Goal: Task Accomplishment & Management: Complete application form

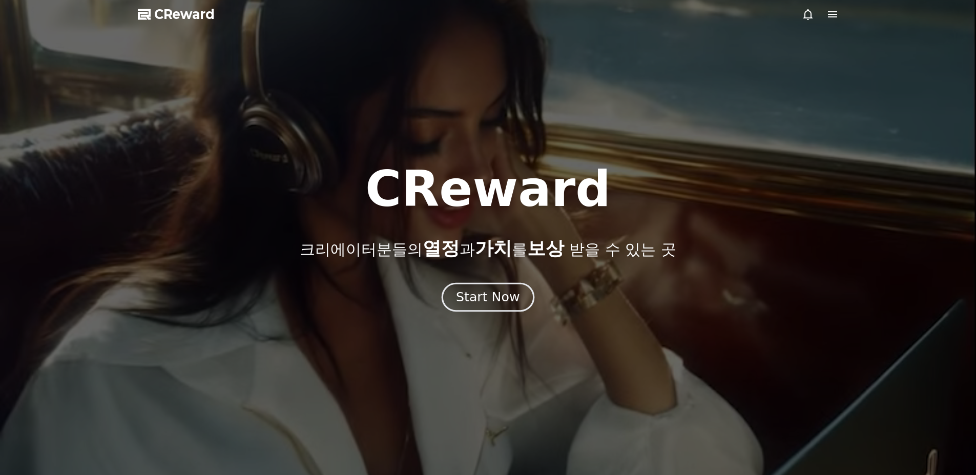
click at [0, 0] on div "CReward CReward 크리에이터분들의 열정 과 가치 를 보상 받을 수 있는 곳 Start Now 01 What is CReward Mu…" at bounding box center [0, 0] width 0 height 0
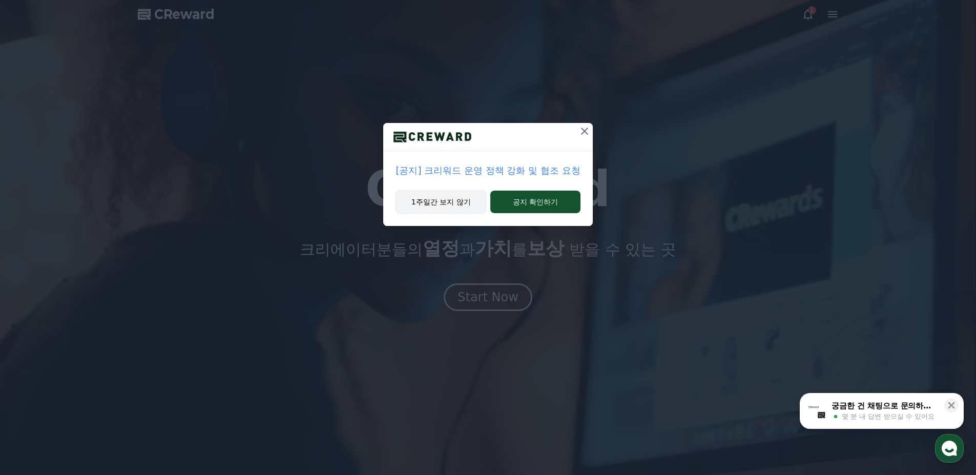
click at [466, 199] on button "1주일간 보지 않기" at bounding box center [441, 202] width 91 height 24
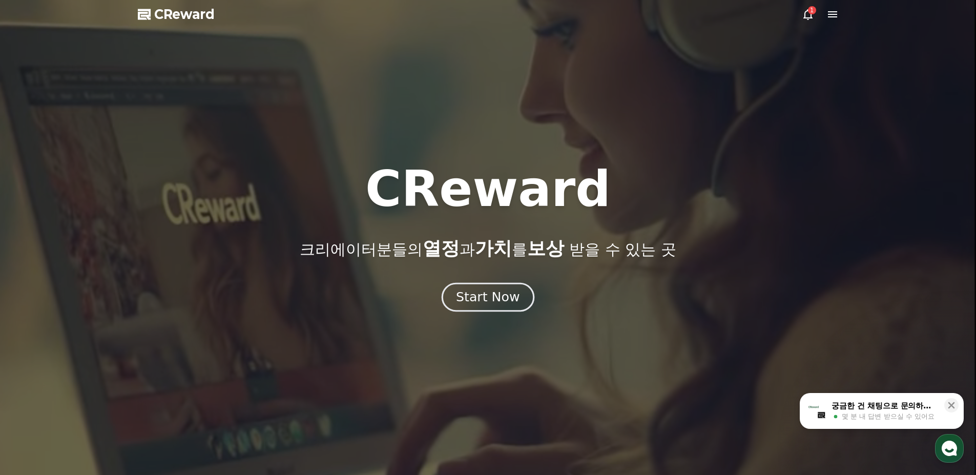
click at [487, 295] on div "Start Now" at bounding box center [488, 296] width 64 height 17
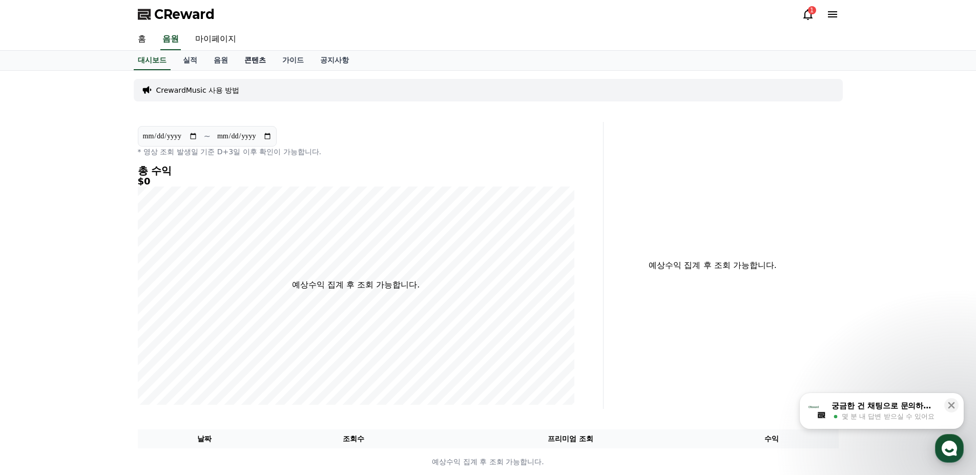
click at [256, 60] on link "콘텐츠" at bounding box center [255, 60] width 38 height 19
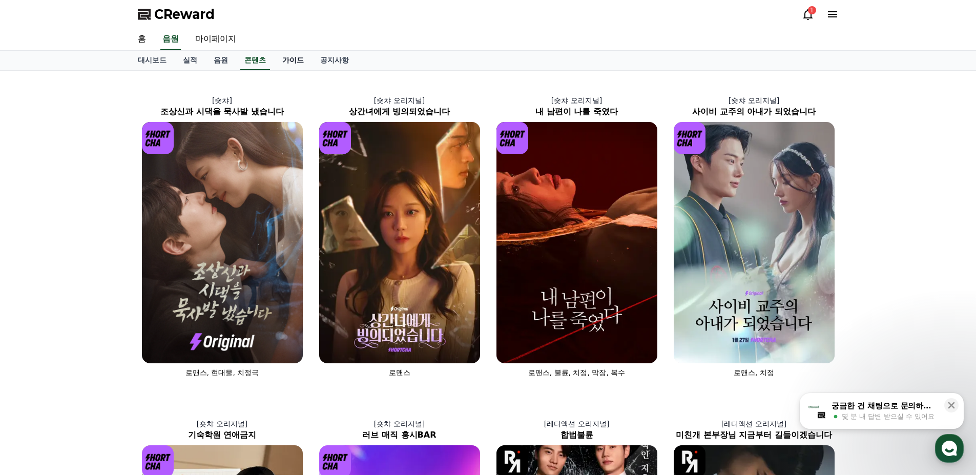
click at [290, 60] on link "가이드" at bounding box center [293, 60] width 38 height 19
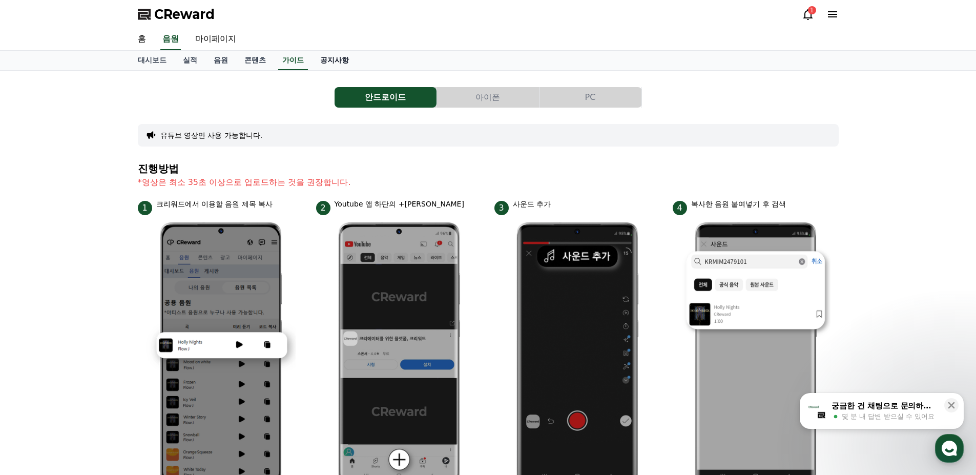
click at [330, 58] on link "공지사항" at bounding box center [334, 60] width 45 height 19
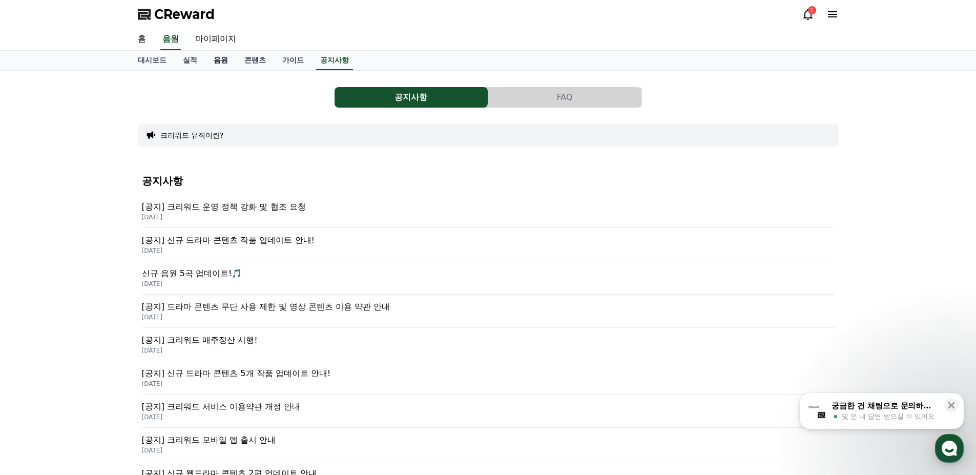
click at [226, 66] on link "음원" at bounding box center [220, 60] width 31 height 19
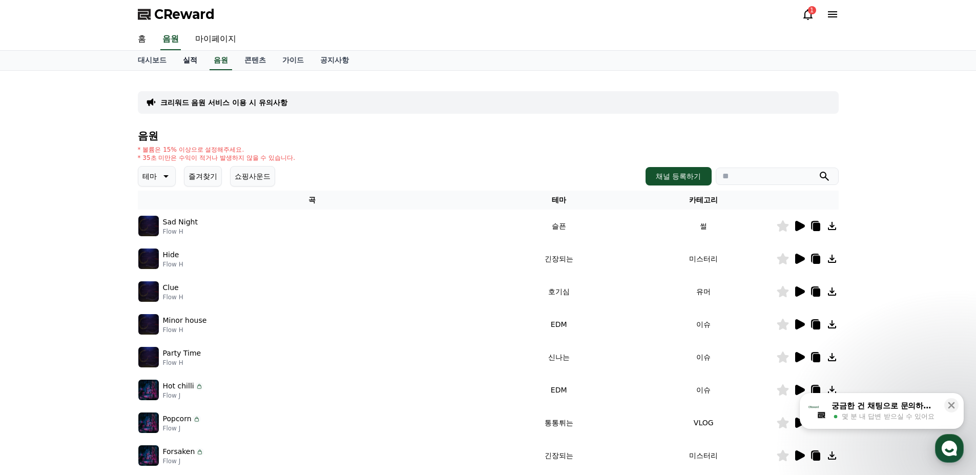
click at [178, 68] on link "실적" at bounding box center [190, 60] width 31 height 19
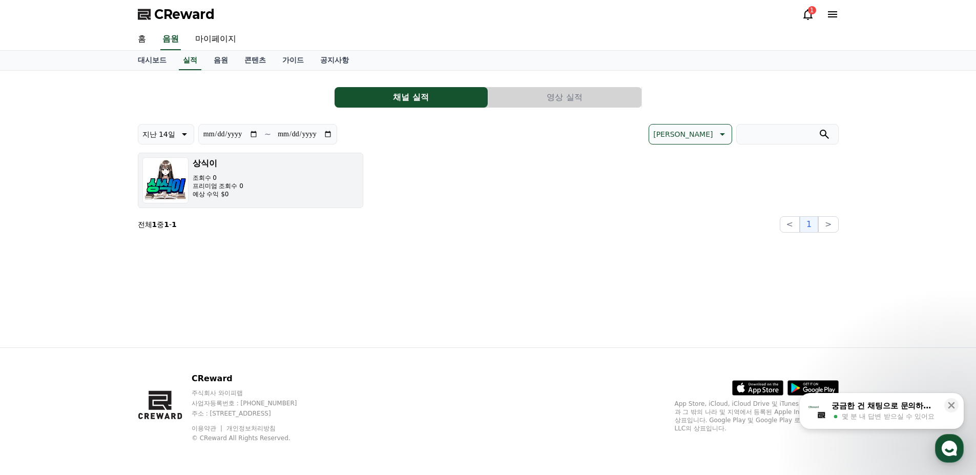
click at [253, 195] on button "상식이 조회수 0 프리미엄 조회수 0 예상 수익 $0" at bounding box center [250, 180] width 225 height 55
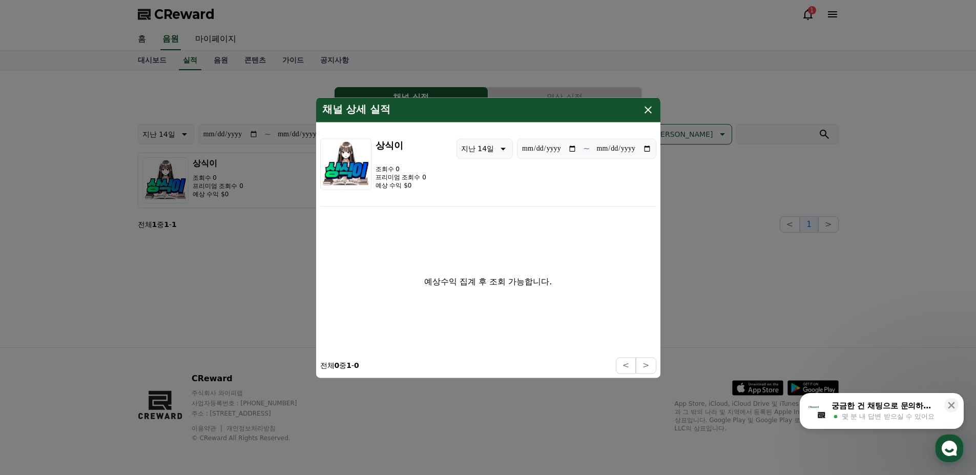
click at [646, 112] on icon "modal" at bounding box center [648, 109] width 7 height 7
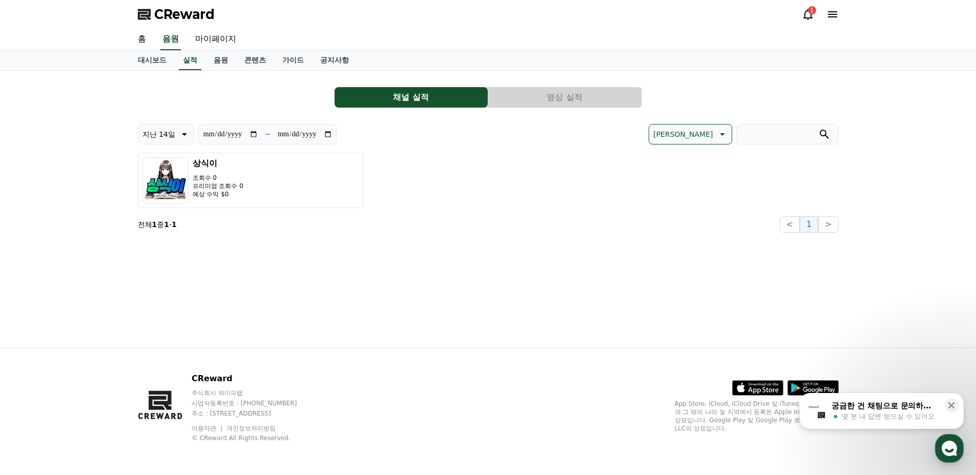
click at [504, 232] on section "전체 1 중 1 - 1 < 1 >" at bounding box center [488, 224] width 701 height 16
click at [217, 35] on link "마이페이지" at bounding box center [215, 40] width 57 height 22
select select "**********"
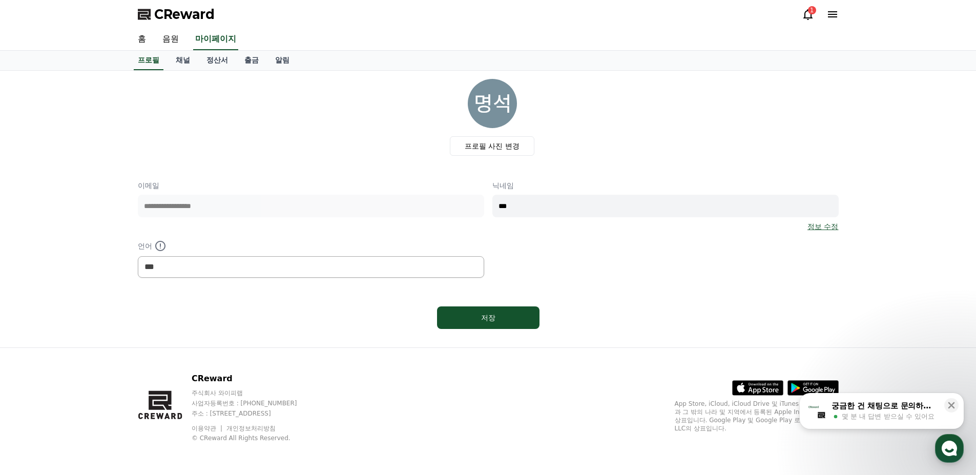
click at [808, 18] on icon at bounding box center [807, 14] width 9 height 11
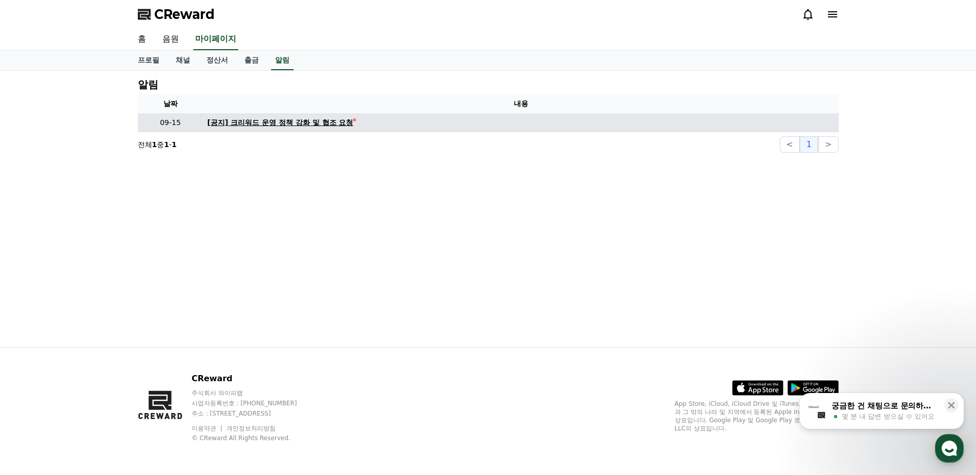
click at [309, 126] on div "[공지] 크리워드 운영 정책 강화 및 협조 요청" at bounding box center [281, 122] width 146 height 11
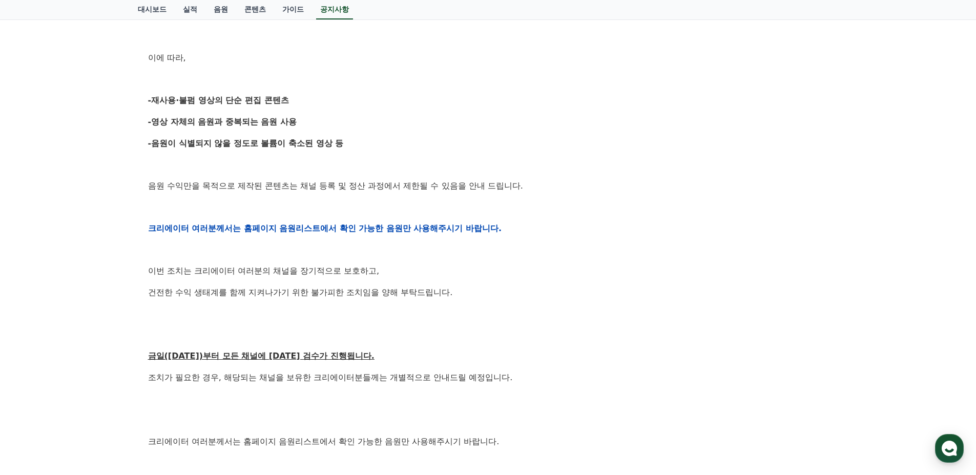
scroll to position [91, 0]
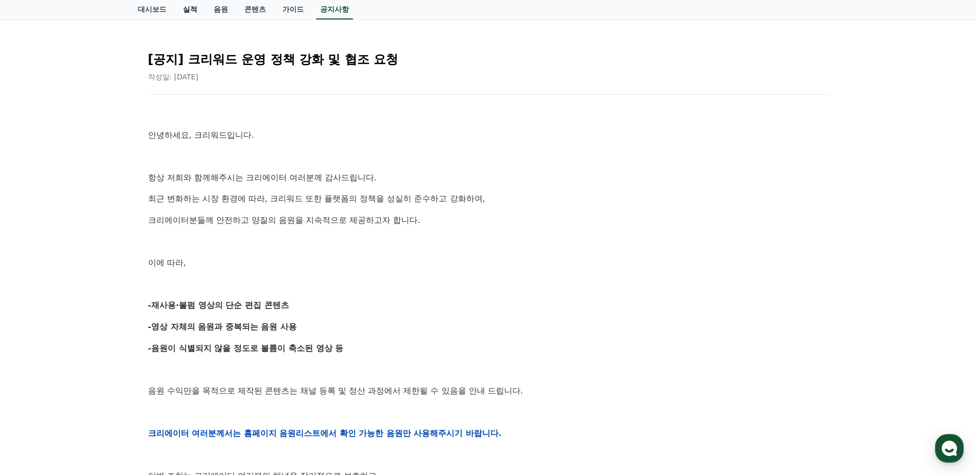
click at [182, 7] on link "실적" at bounding box center [190, 9] width 31 height 19
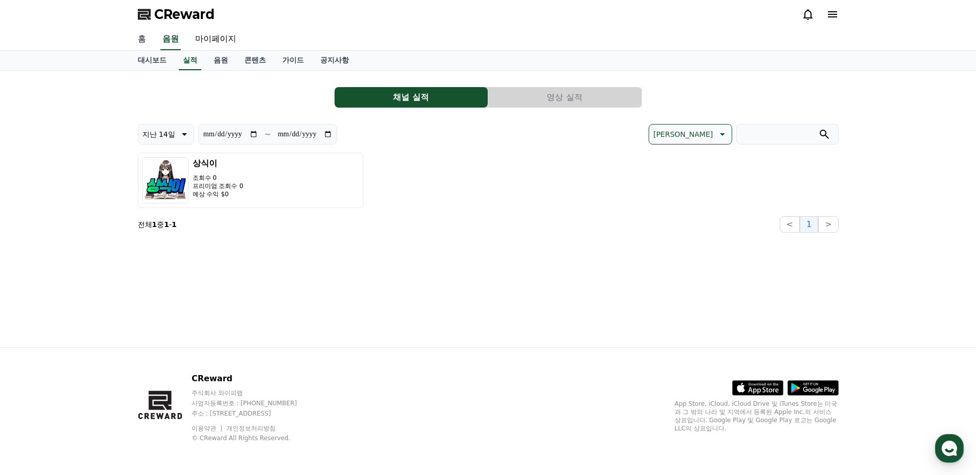
click at [146, 43] on link "홈" at bounding box center [142, 40] width 25 height 22
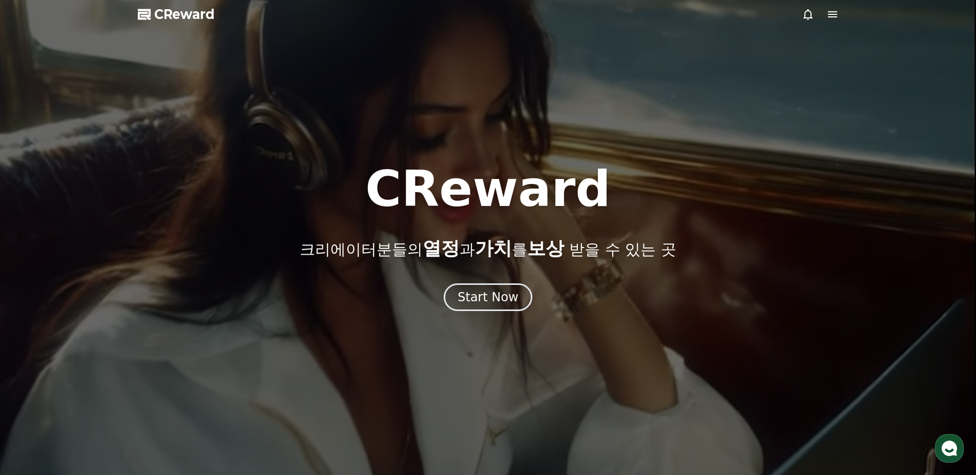
click at [174, 14] on span "CReward" at bounding box center [184, 14] width 60 height 16
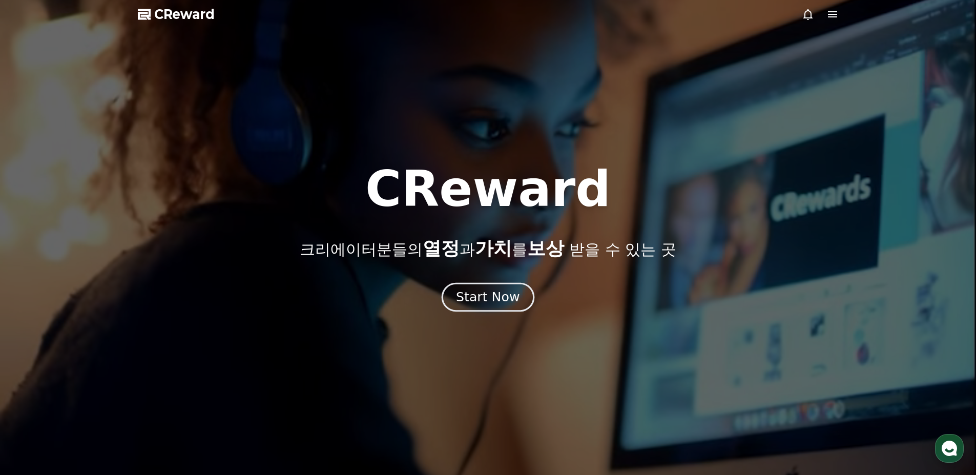
click at [488, 297] on div "Start Now" at bounding box center [488, 296] width 64 height 17
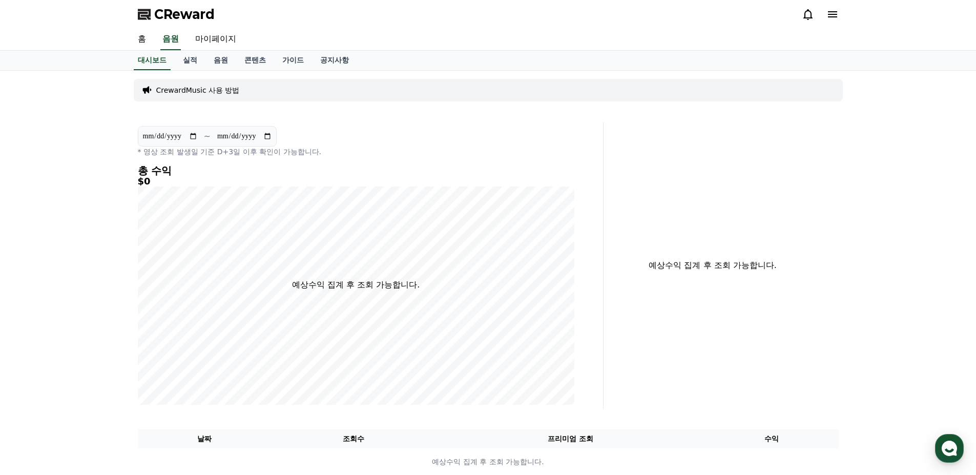
click at [179, 176] on h5 "$0" at bounding box center [356, 181] width 437 height 10
click at [188, 59] on link "실적" at bounding box center [190, 60] width 31 height 19
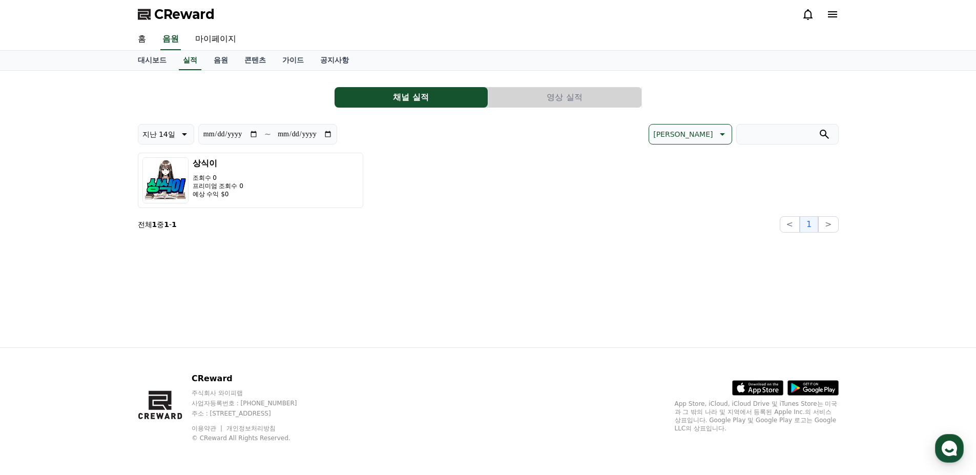
click at [562, 95] on button "영상 실적" at bounding box center [564, 97] width 153 height 20
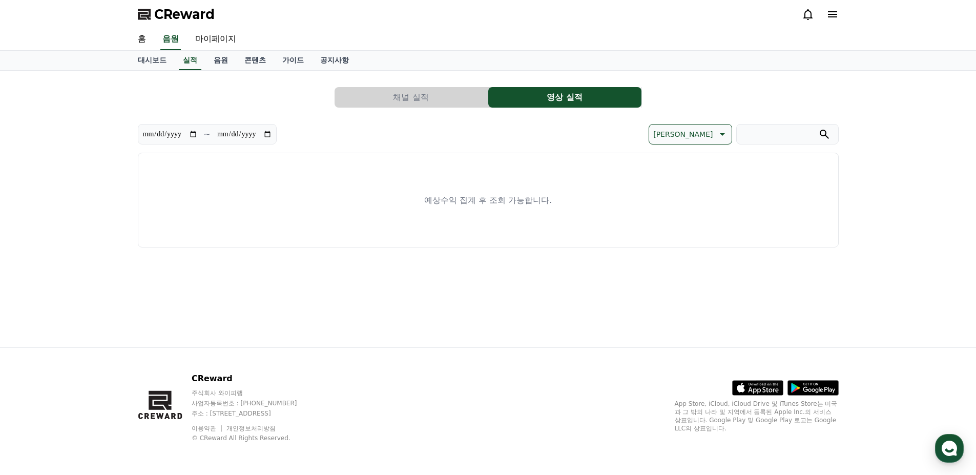
click at [467, 96] on button "채널 실적" at bounding box center [411, 97] width 153 height 20
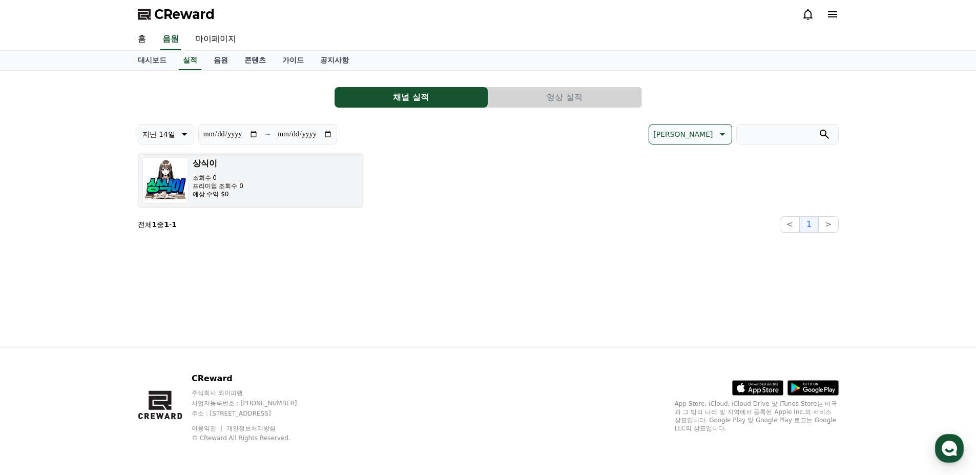
click at [162, 186] on img "button" at bounding box center [165, 180] width 46 height 46
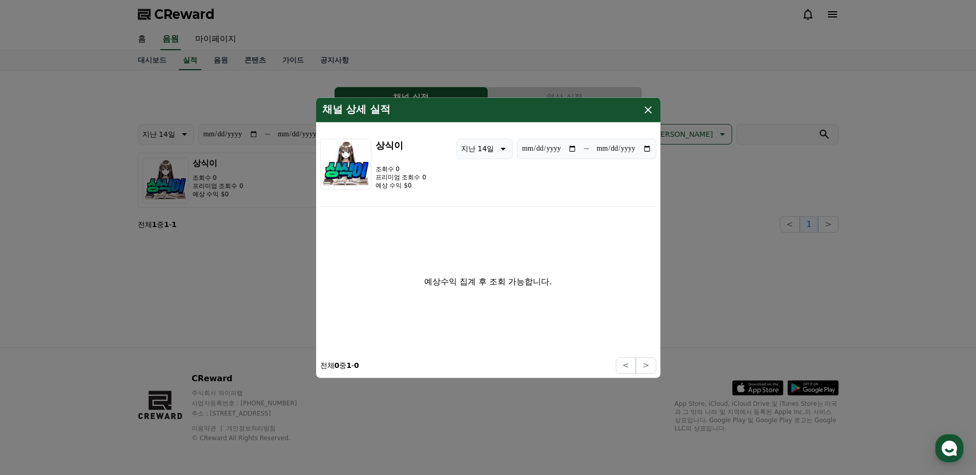
click at [649, 111] on icon "modal" at bounding box center [648, 109] width 7 height 7
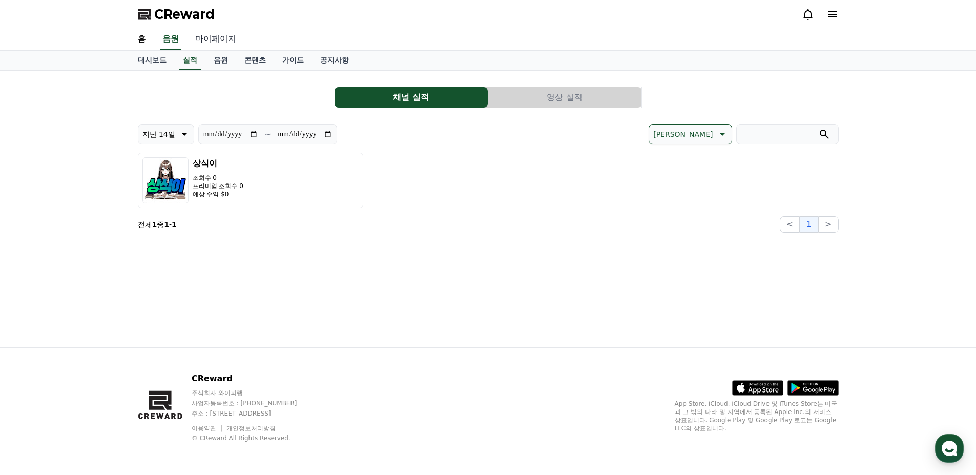
click at [210, 39] on link "마이페이지" at bounding box center [215, 40] width 57 height 22
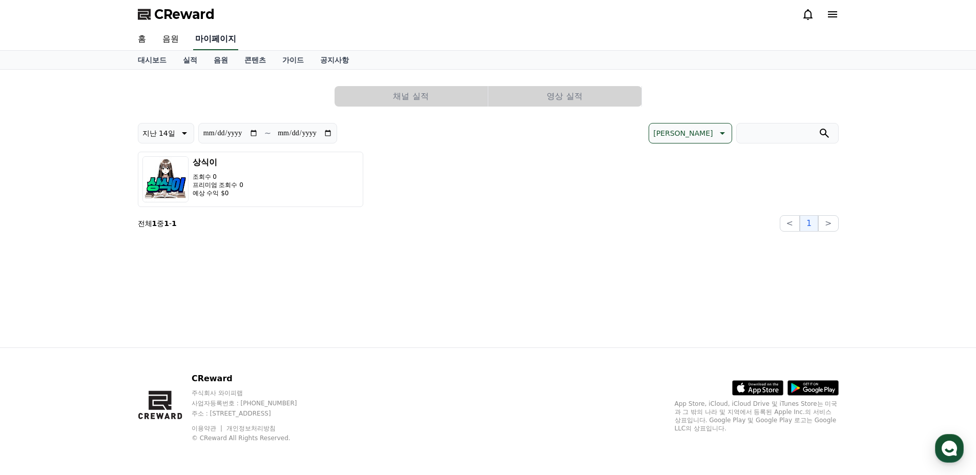
select select "**********"
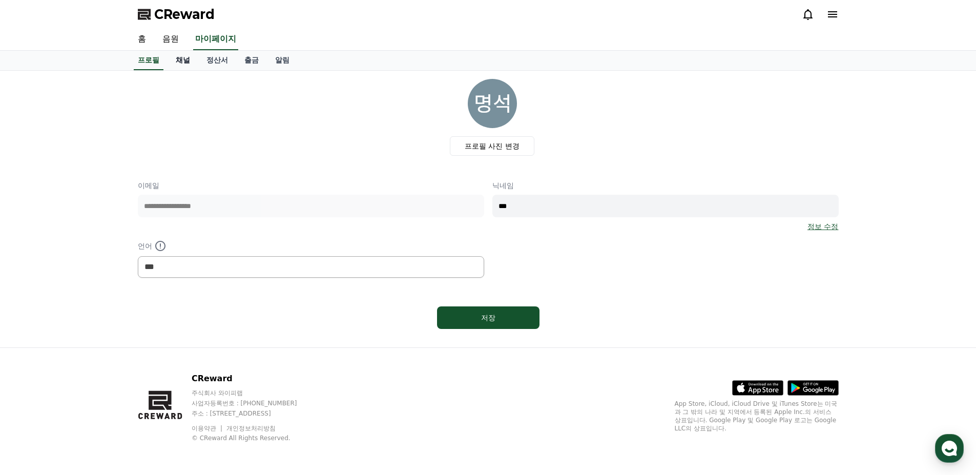
click at [180, 60] on link "채널" at bounding box center [183, 60] width 31 height 19
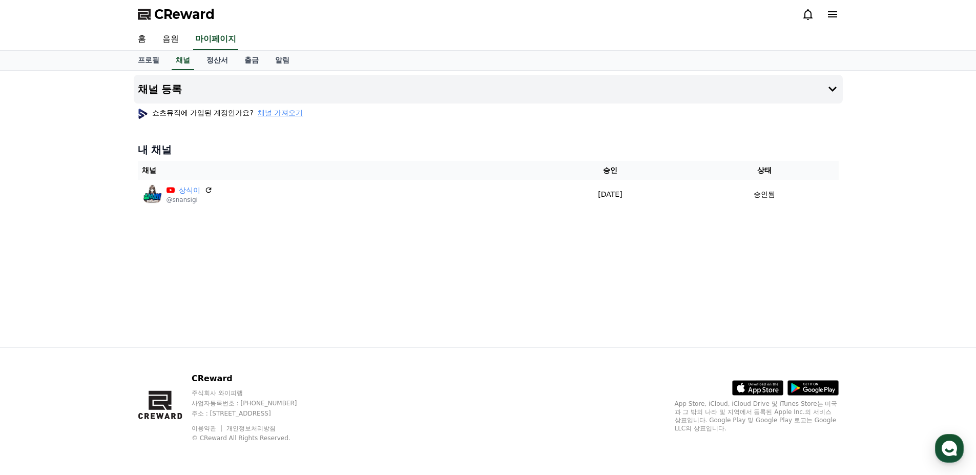
click at [283, 114] on span "채널 가져오기" at bounding box center [280, 113] width 45 height 10
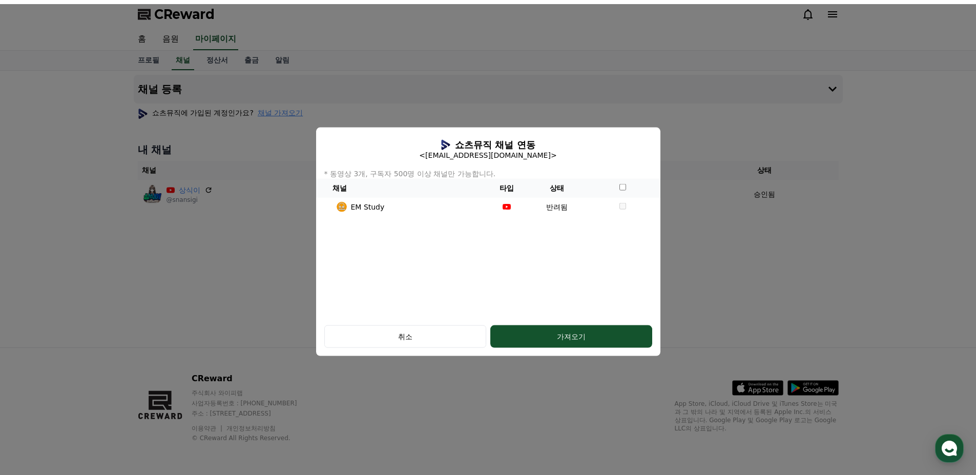
drag, startPoint x: 423, startPoint y: 335, endPoint x: 545, endPoint y: 231, distance: 160.6
click at [540, 262] on div "쇼츠뮤직 채널 연동 <regoni74@gmail.com> * 동영상 3개, 구독자 500명 이상 채널만 가능합니다. 채널 타입 상태 EM St…" at bounding box center [488, 241] width 344 height 229
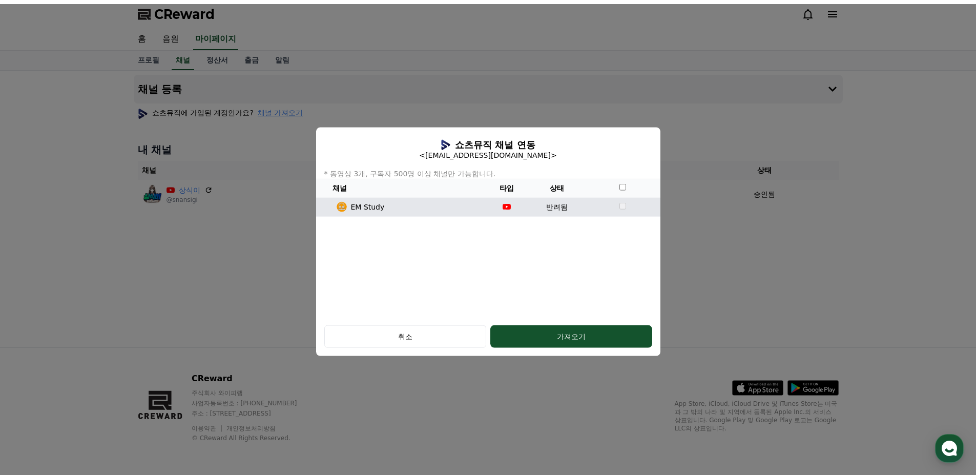
click at [525, 205] on td "modal" at bounding box center [507, 206] width 43 height 19
click at [550, 206] on td "반려됨" at bounding box center [556, 206] width 56 height 19
drag, startPoint x: 543, startPoint y: 207, endPoint x: 567, endPoint y: 208, distance: 23.6
click at [567, 208] on td "반려됨" at bounding box center [556, 206] width 56 height 19
click at [583, 210] on td "반려됨" at bounding box center [556, 206] width 56 height 19
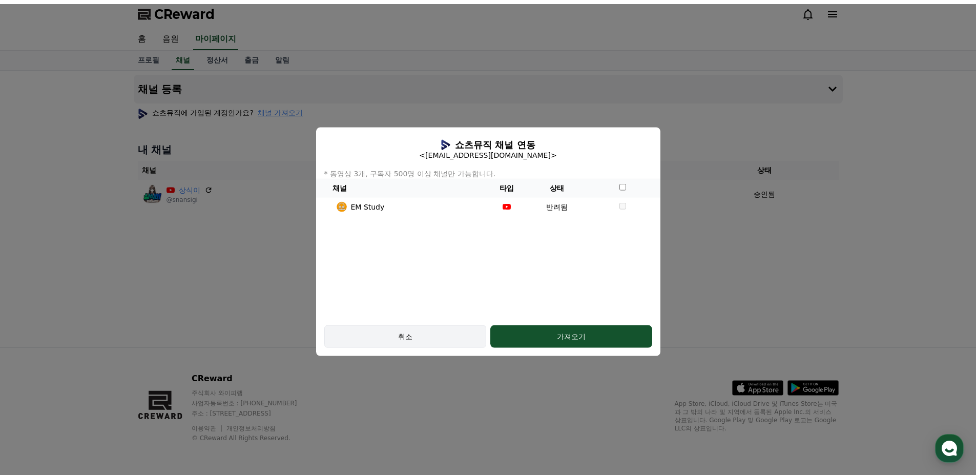
click at [420, 336] on div "취소" at bounding box center [405, 337] width 132 height 10
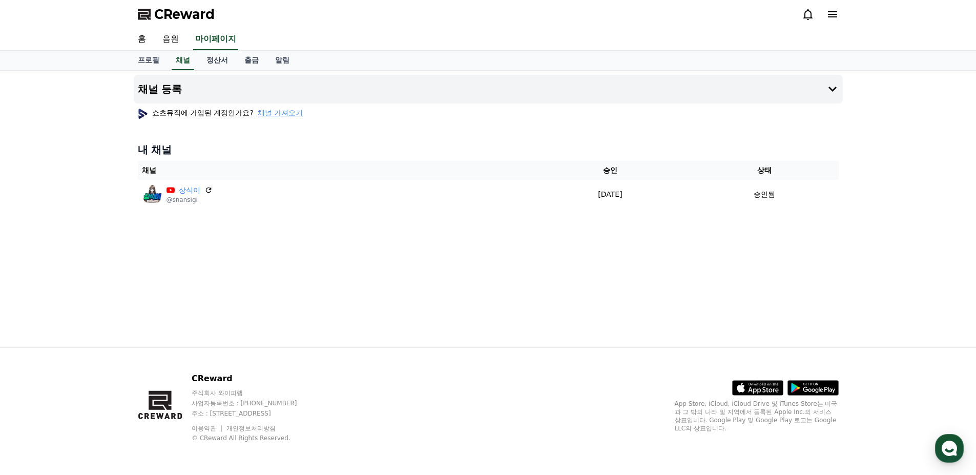
click at [829, 12] on icon at bounding box center [832, 14] width 9 height 6
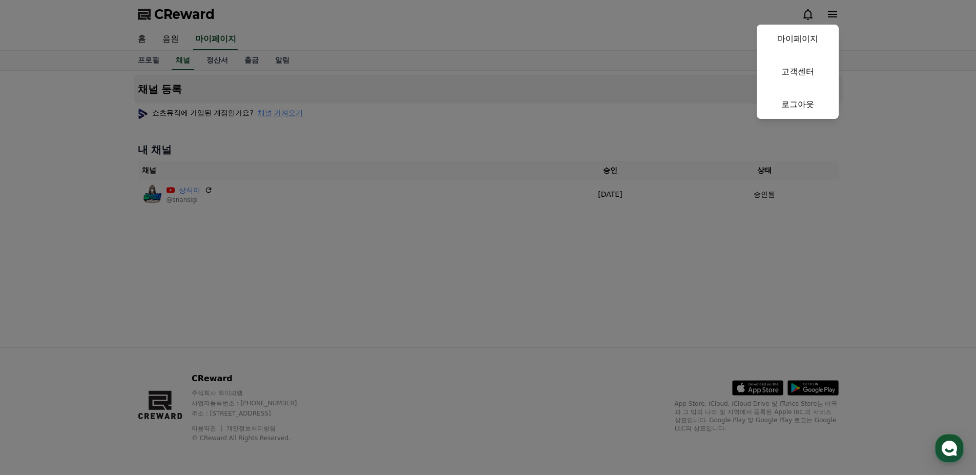
click at [637, 179] on button "close" at bounding box center [488, 237] width 976 height 475
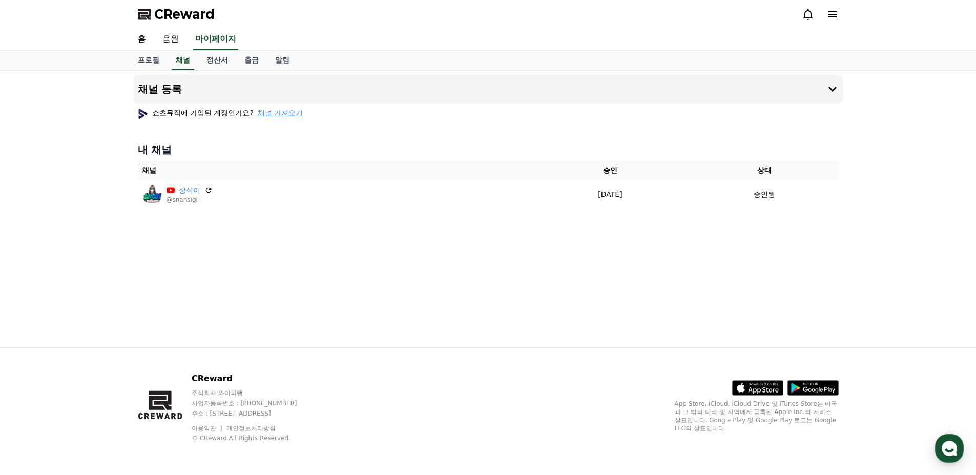
click at [359, 179] on th "채널" at bounding box center [334, 170] width 392 height 19
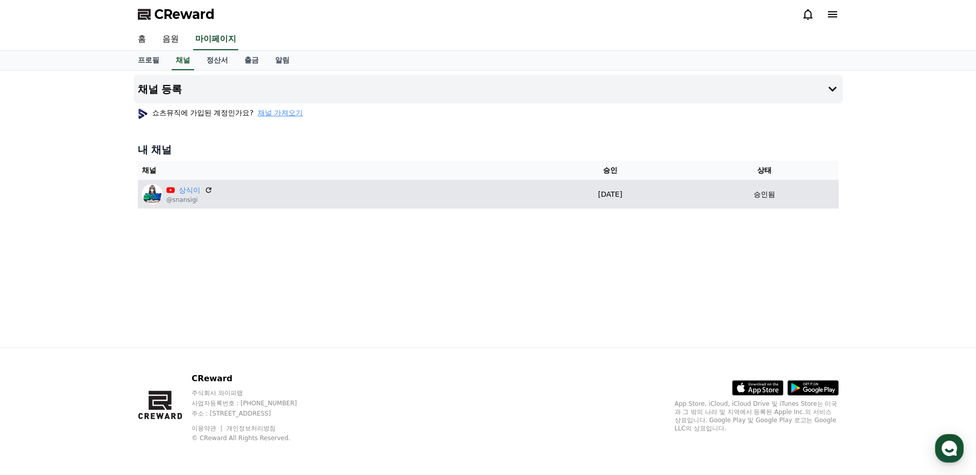
click at [325, 191] on div "상식이 @snansigi" at bounding box center [334, 194] width 384 height 20
click at [211, 192] on icon at bounding box center [208, 190] width 6 height 6
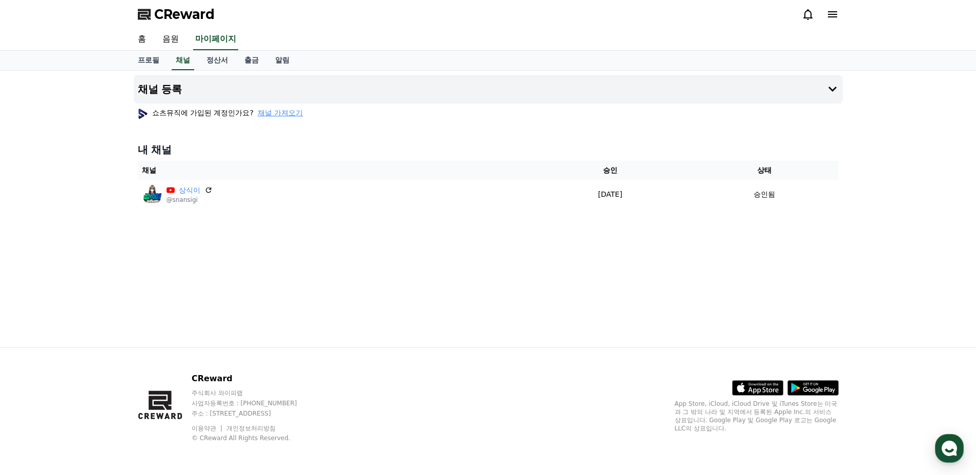
click at [197, 114] on p "쇼츠뮤직에 가입된 계정인가요? 채널 가져오기" at bounding box center [221, 113] width 166 height 10
drag, startPoint x: 166, startPoint y: 111, endPoint x: 208, endPoint y: 113, distance: 41.5
click at [208, 113] on p "쇼츠뮤직에 가입된 계정인가요? 채널 가져오기" at bounding box center [221, 113] width 166 height 10
click at [243, 117] on p "쇼츠뮤직에 가입된 계정인가요? 채널 가져오기" at bounding box center [221, 113] width 166 height 10
click at [279, 116] on span "채널 가져오기" at bounding box center [280, 113] width 45 height 10
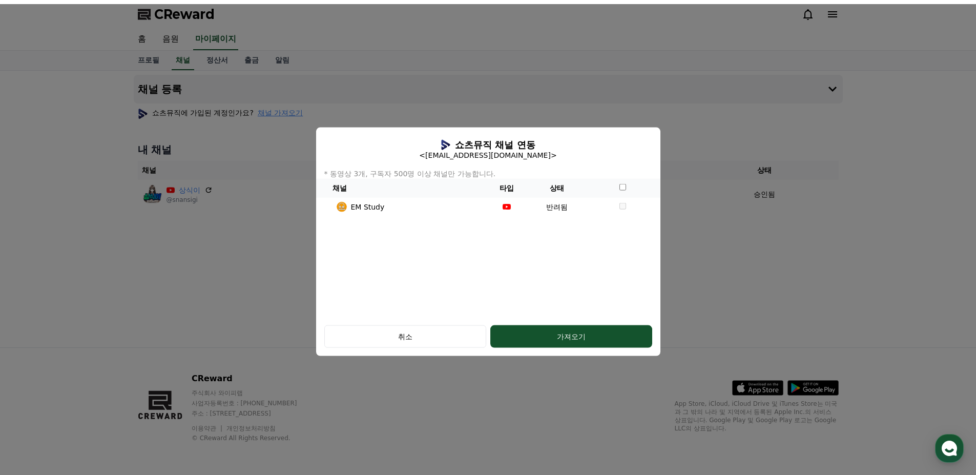
click at [481, 144] on h5 "쇼츠뮤직 채널 연동" at bounding box center [495, 144] width 80 height 10
click at [468, 153] on p "<regoni74@gmail.com>" at bounding box center [488, 155] width 154 height 10
click at [417, 176] on p "* 동영상 3개, 구독자 500명 이상 채널만 가능합니다." at bounding box center [488, 173] width 344 height 10
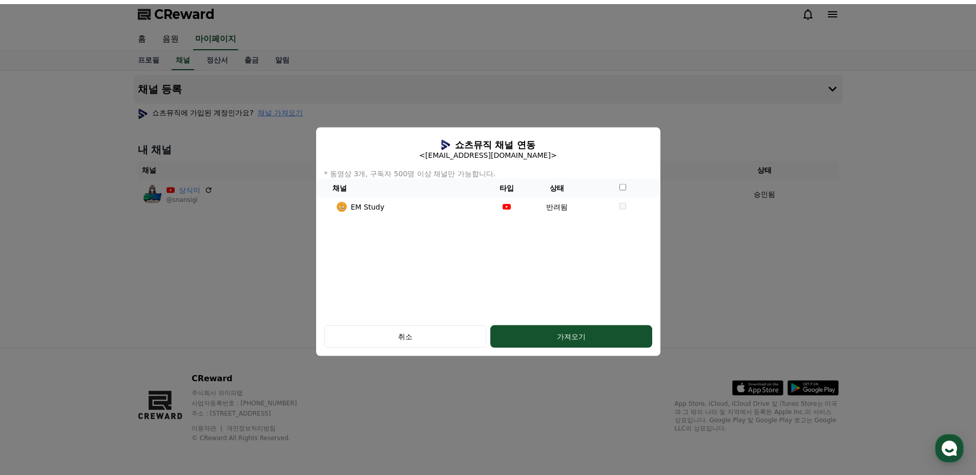
drag, startPoint x: 330, startPoint y: 172, endPoint x: 499, endPoint y: 174, distance: 168.1
click at [499, 174] on p "* 동영상 3개, 구독자 500명 이상 채널만 가능합니다." at bounding box center [488, 173] width 344 height 10
click at [551, 332] on div "가져오기" at bounding box center [571, 337] width 121 height 10
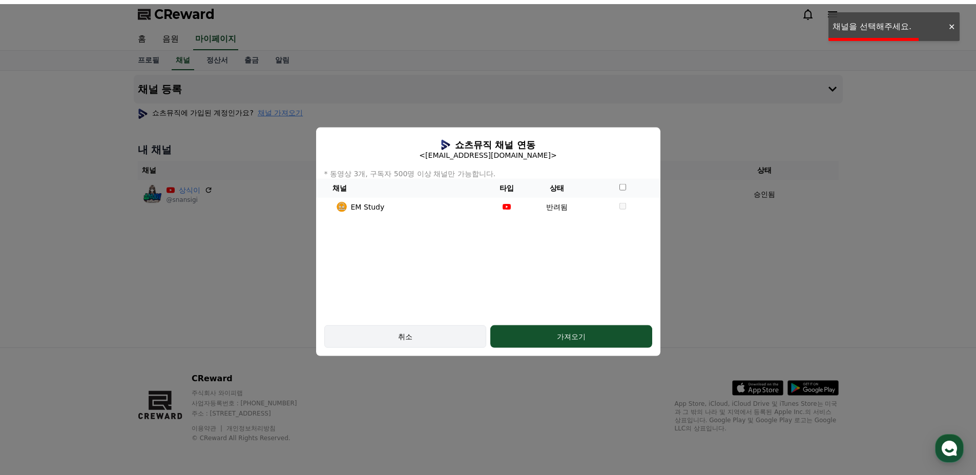
click at [427, 337] on div "취소" at bounding box center [405, 337] width 132 height 10
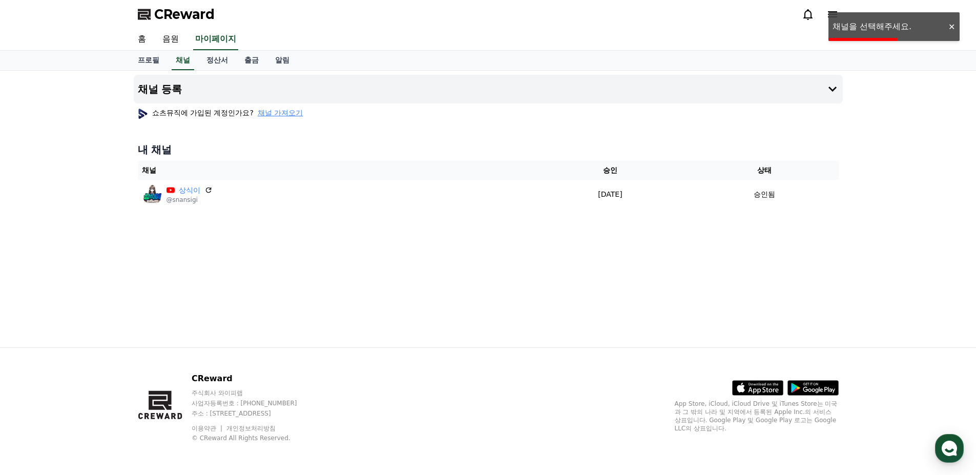
click at [550, 28] on div "CReward" at bounding box center [488, 14] width 717 height 29
click at [176, 16] on span "CReward" at bounding box center [184, 14] width 60 height 16
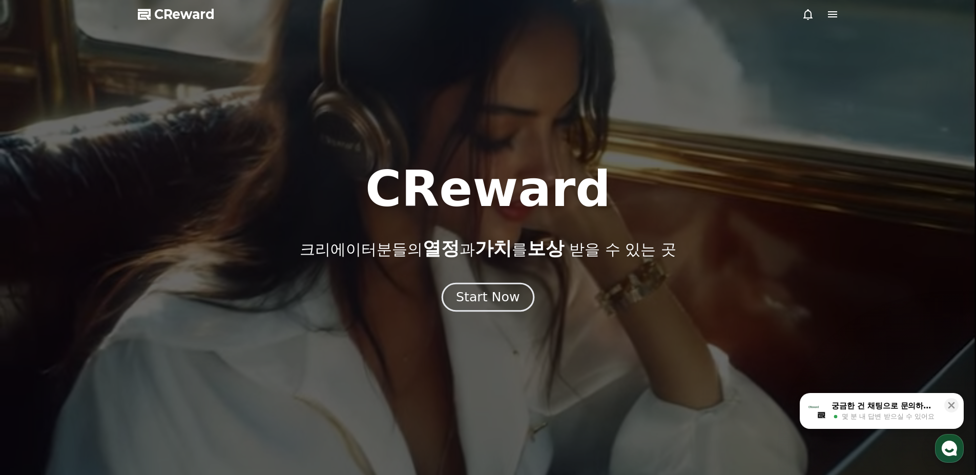
click at [499, 295] on div "Start Now" at bounding box center [488, 296] width 64 height 17
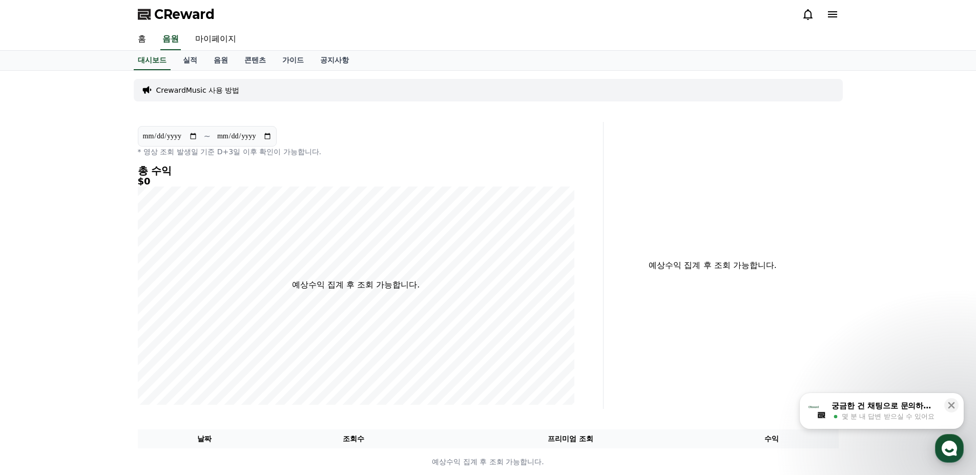
click at [209, 93] on p "CrewardMusic 사용 방법" at bounding box center [198, 90] width 84 height 10
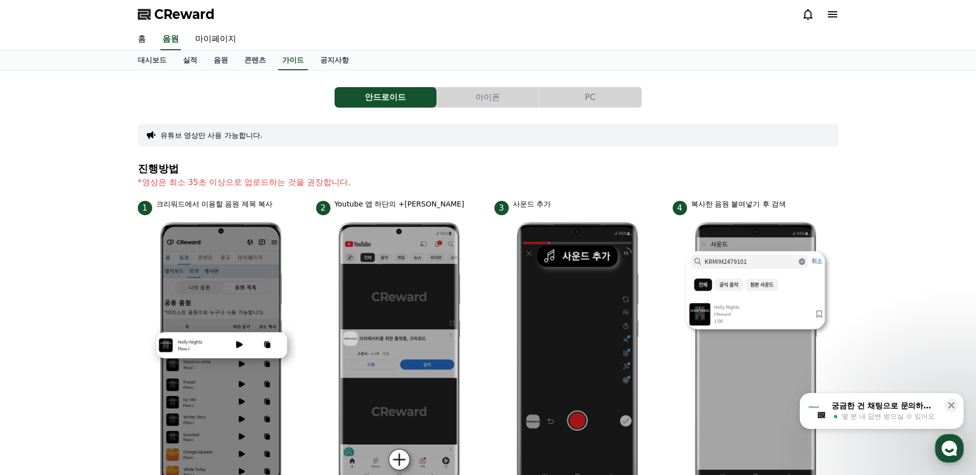
click at [495, 97] on button "아이폰" at bounding box center [488, 97] width 102 height 20
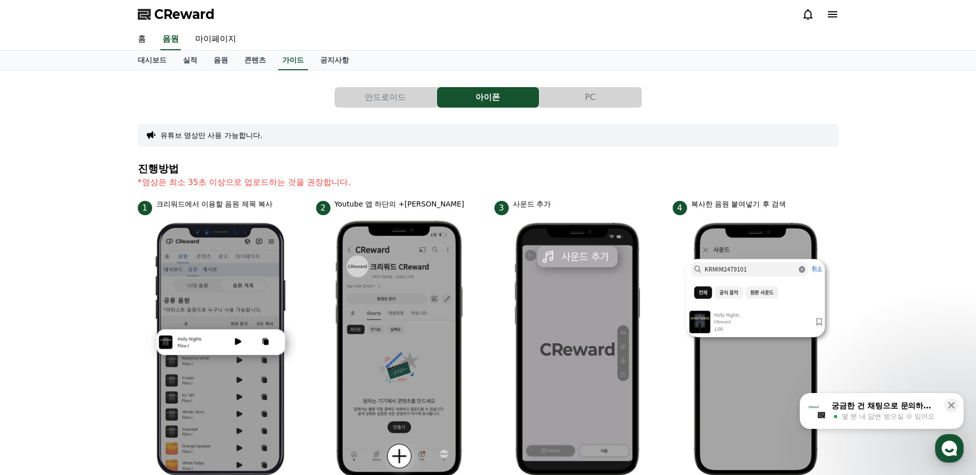
click at [604, 100] on button "PC" at bounding box center [591, 97] width 102 height 20
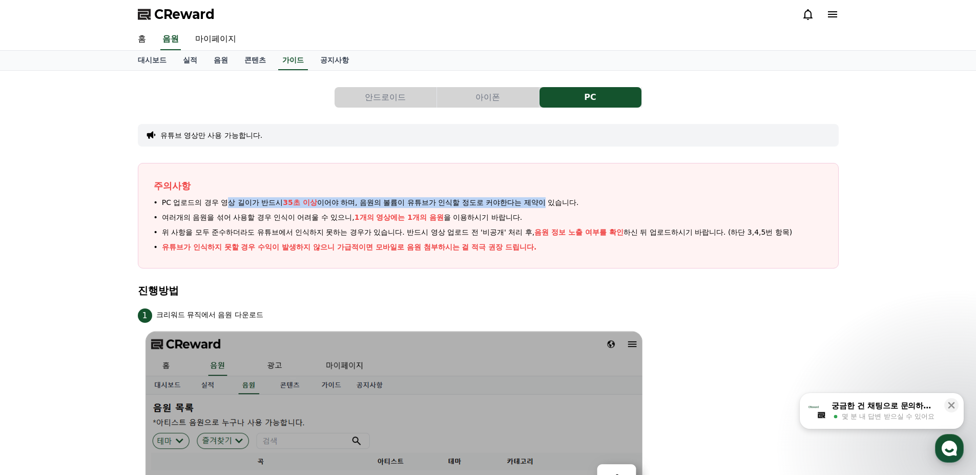
drag, startPoint x: 230, startPoint y: 200, endPoint x: 545, endPoint y: 196, distance: 315.7
click at [545, 196] on div "주의사항 PC 업로드의 경우 영상 길이가 반드시 35초 이상 이어야 하며, 음원의 볼륨이 유튜브가 인식할 정도로 커야한다는 제약이 있습니다. …" at bounding box center [488, 216] width 701 height 106
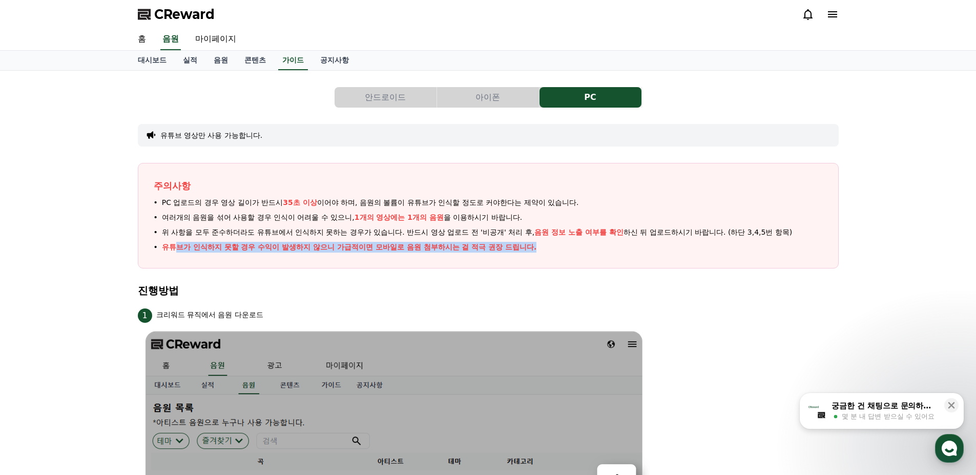
drag, startPoint x: 174, startPoint y: 249, endPoint x: 548, endPoint y: 249, distance: 373.5
click at [548, 249] on li "유튜브가 인식하지 못할 경우 수익이 발생하지 않으니 가급적이면 모바일로 음원 첨부하시는 걸 적극 권장 드립니다." at bounding box center [488, 247] width 669 height 11
click at [597, 244] on li "유튜브가 인식하지 못할 경우 수익이 발생하지 않으니 가급적이면 모바일로 음원 첨부하시는 걸 적극 권장 드립니다." at bounding box center [488, 247] width 669 height 11
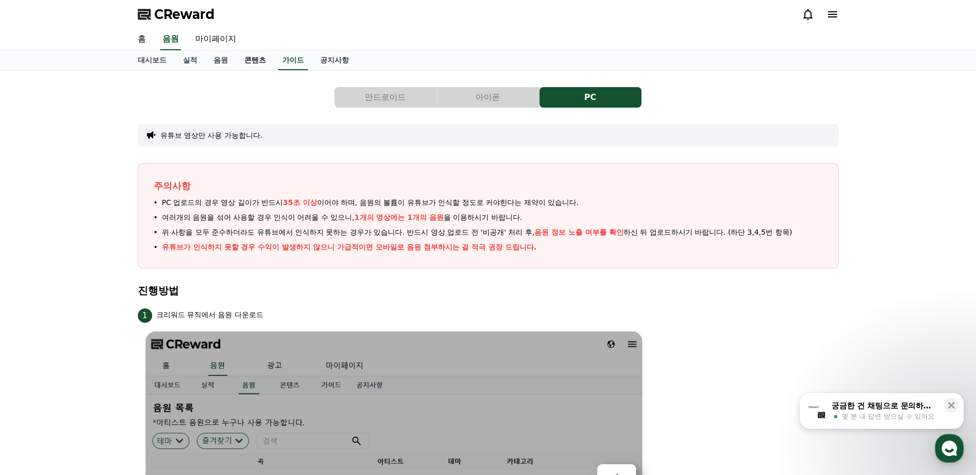
click at [244, 60] on link "콘텐츠" at bounding box center [255, 60] width 38 height 19
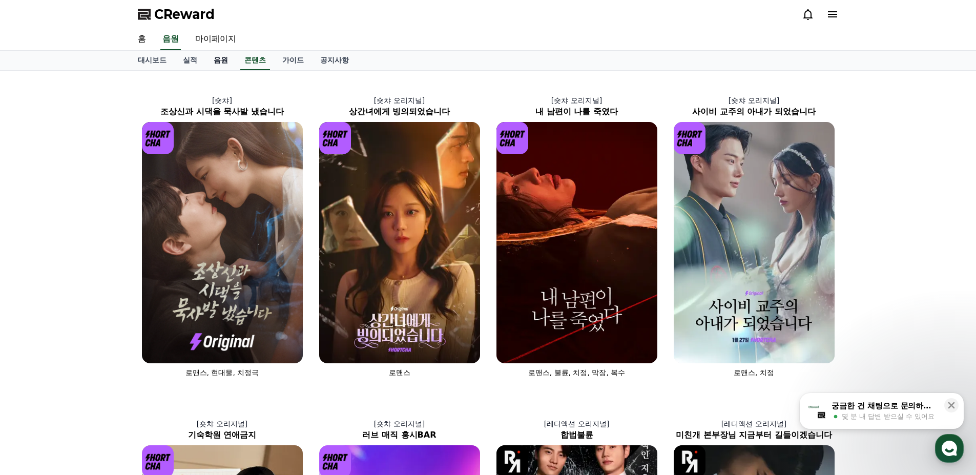
click at [228, 60] on link "음원" at bounding box center [220, 60] width 31 height 19
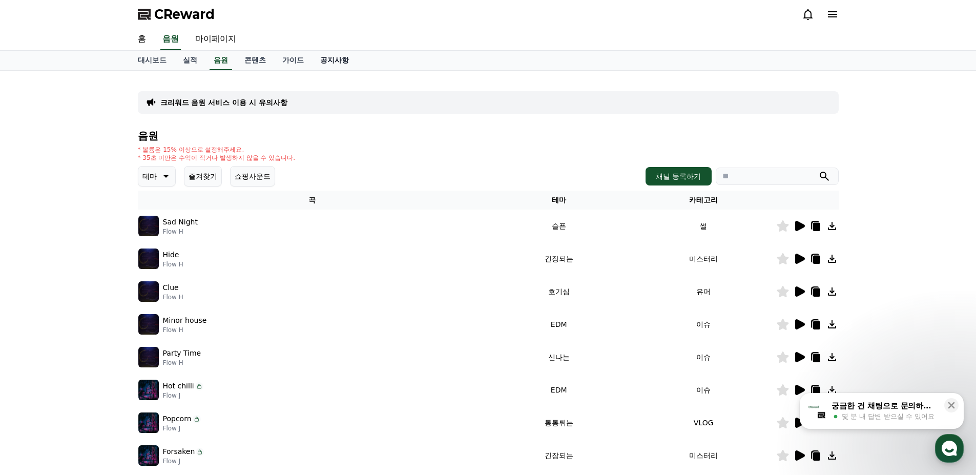
click at [335, 58] on link "공지사항" at bounding box center [334, 60] width 45 height 19
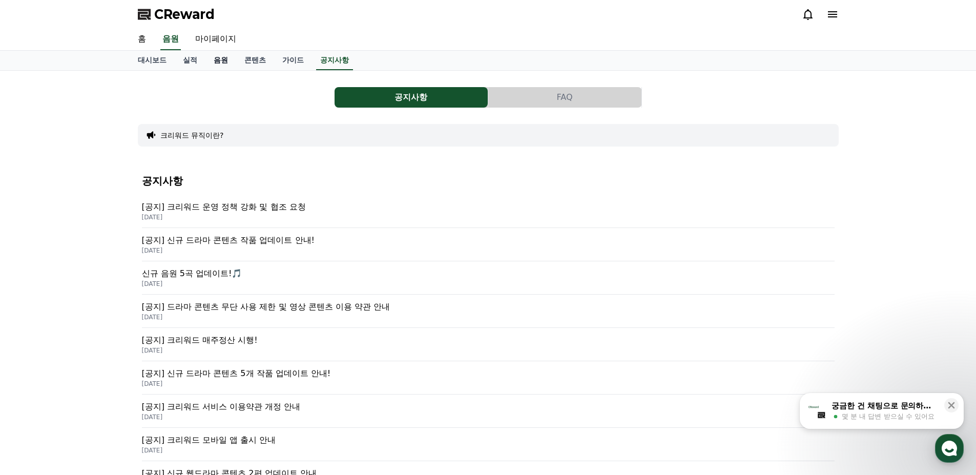
click at [217, 59] on link "음원" at bounding box center [220, 60] width 31 height 19
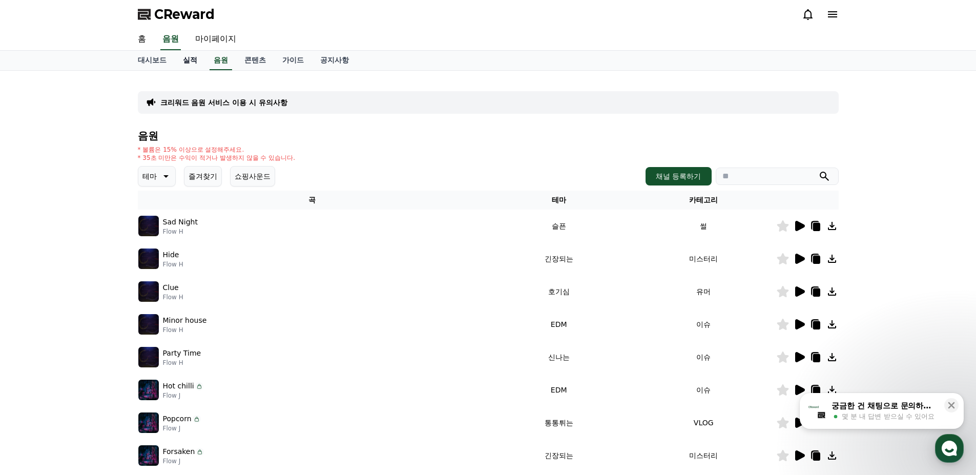
click at [194, 64] on link "실적" at bounding box center [190, 60] width 31 height 19
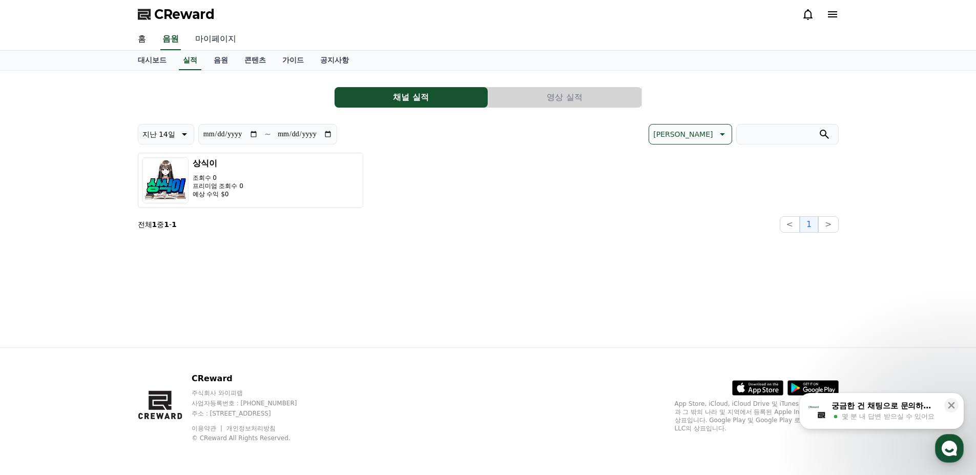
click at [214, 42] on link "마이페이지" at bounding box center [215, 40] width 57 height 22
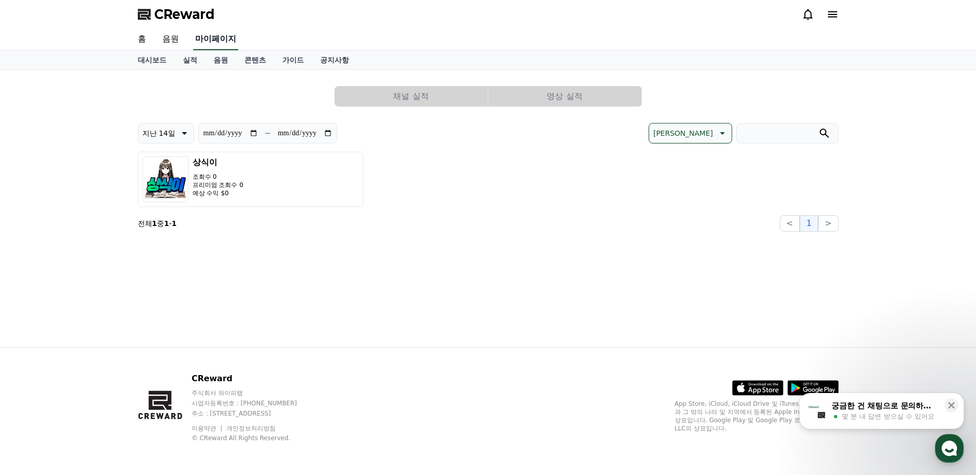
select select "**********"
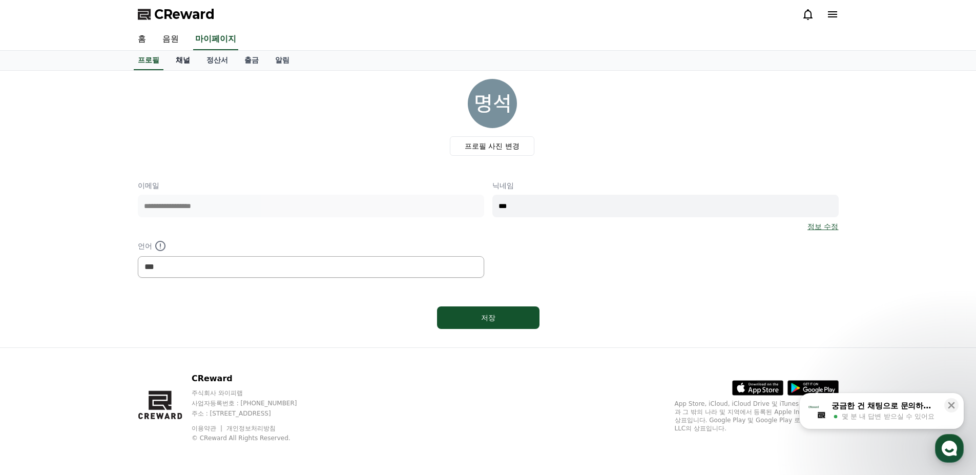
click at [188, 65] on link "채널" at bounding box center [183, 60] width 31 height 19
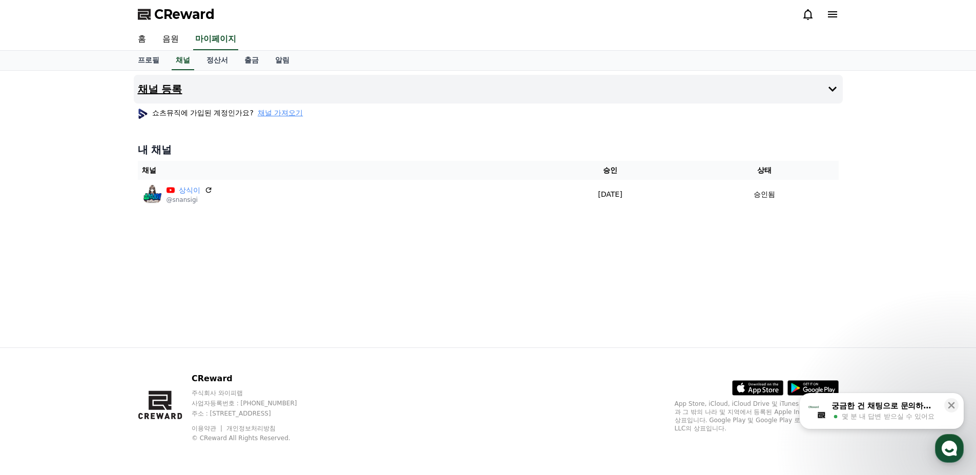
click at [198, 95] on button "채널 등록" at bounding box center [488, 89] width 709 height 29
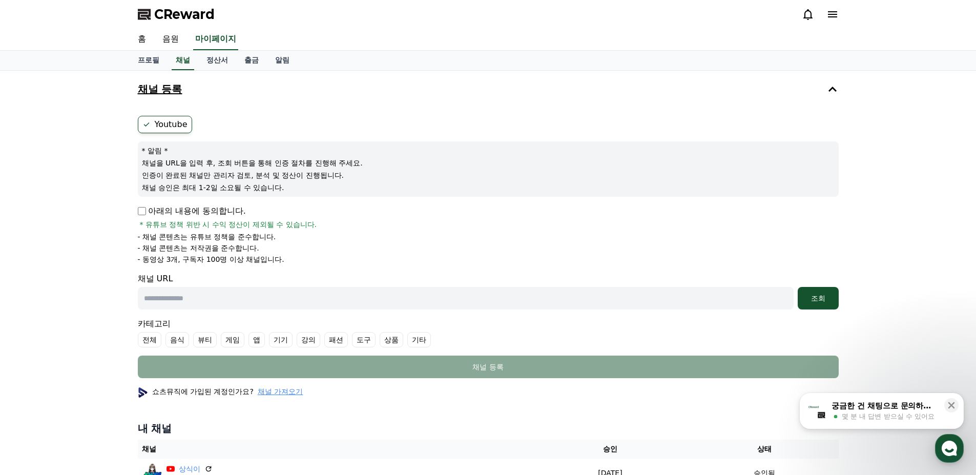
click at [401, 98] on button "채널 등록" at bounding box center [488, 89] width 709 height 29
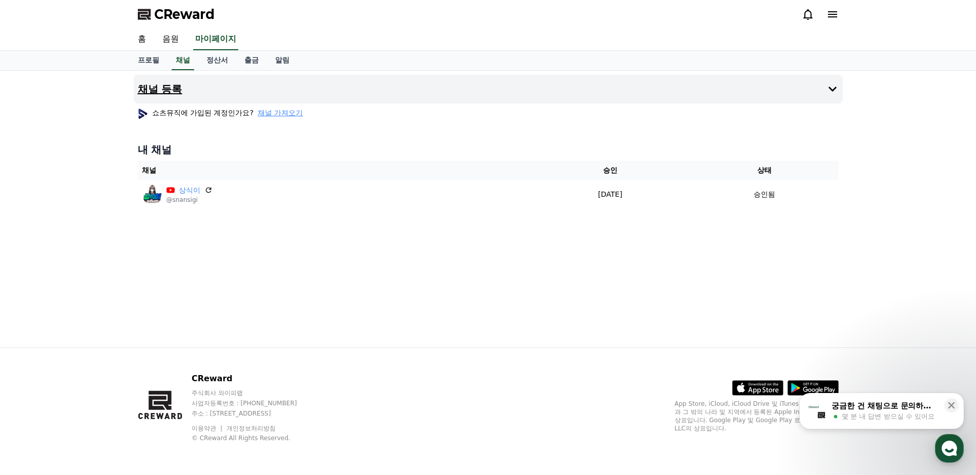
click at [183, 90] on button "채널 등록" at bounding box center [488, 89] width 709 height 29
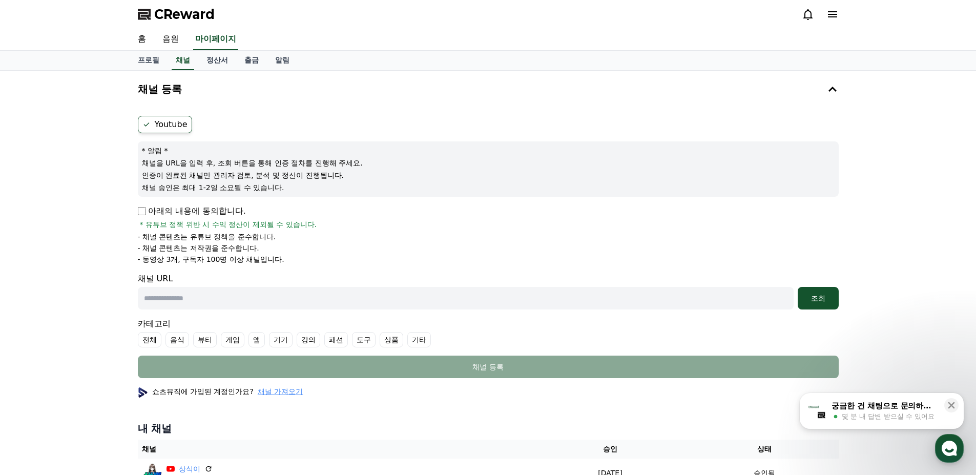
click at [168, 125] on label "Youtube" at bounding box center [165, 124] width 54 height 17
click at [704, 294] on input "text" at bounding box center [466, 298] width 656 height 23
click at [237, 295] on input "text" at bounding box center [466, 298] width 656 height 23
paste input "**********"
type input "**********"
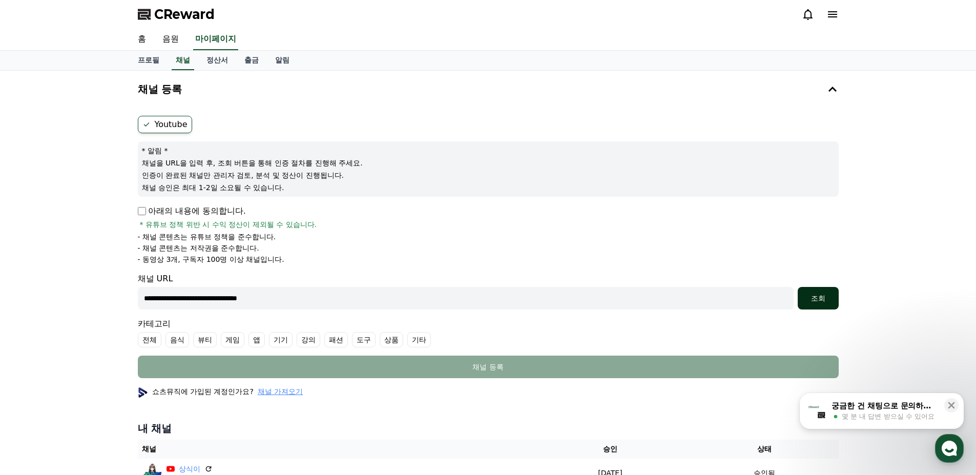
click at [828, 301] on div "조회" at bounding box center [818, 298] width 33 height 10
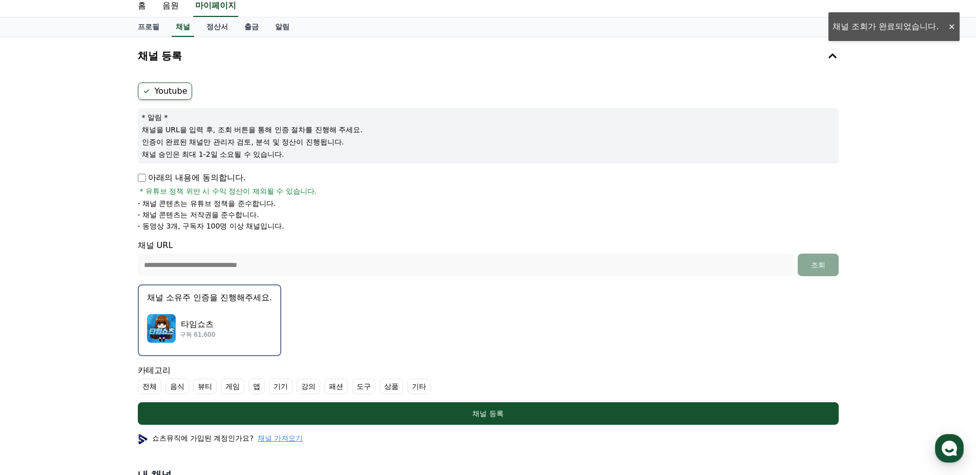
scroll to position [51, 0]
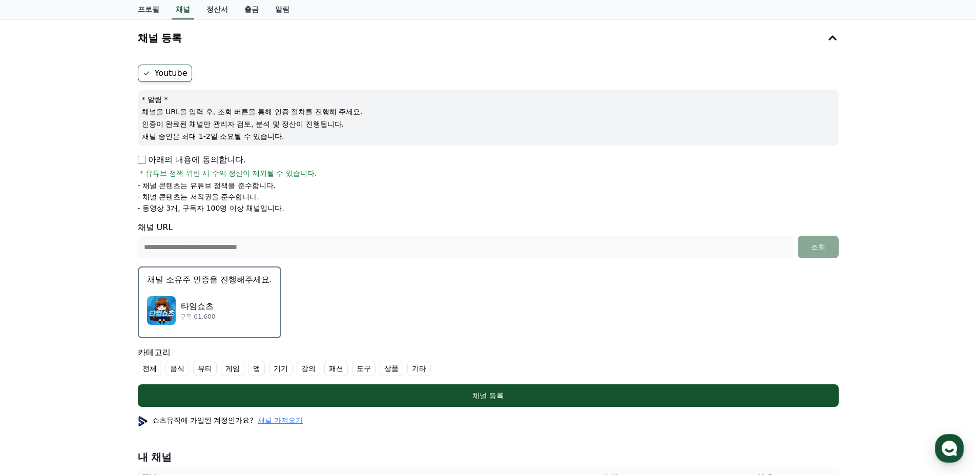
click at [231, 309] on div "타임쇼츠 구독 61,600" at bounding box center [209, 310] width 125 height 41
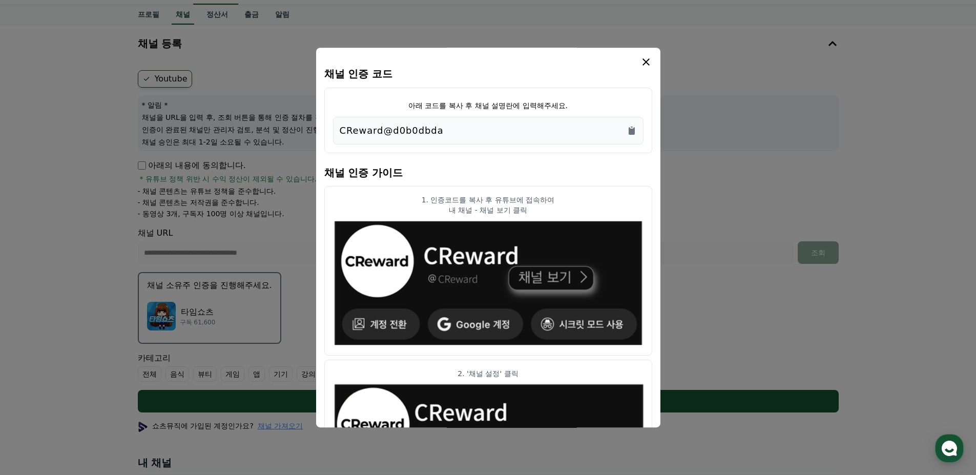
scroll to position [0, 0]
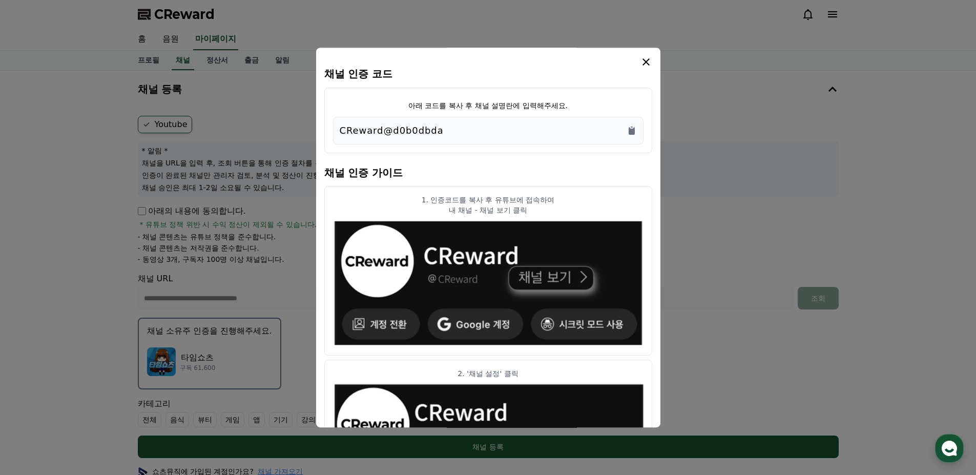
click at [457, 134] on div "CReward@d0b0dbda" at bounding box center [488, 130] width 297 height 14
click at [397, 135] on p "CReward@d0b0dbda" at bounding box center [392, 130] width 104 height 14
click at [635, 132] on icon "Copy to clipboard" at bounding box center [632, 131] width 10 height 10
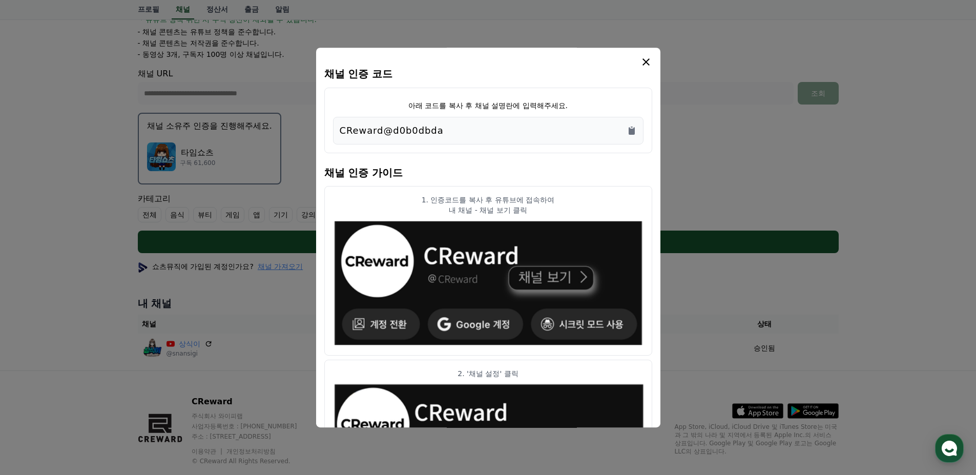
click at [649, 54] on div "채널 인증 코드 아래 코드를 복사 후 채널 설명란에 입력해주세요. CReward@d0b0dbda 채널 인증 가이드 1. 인증코드를 복사 후 유…" at bounding box center [488, 238] width 344 height 380
click at [648, 59] on icon "modal" at bounding box center [646, 61] width 7 height 7
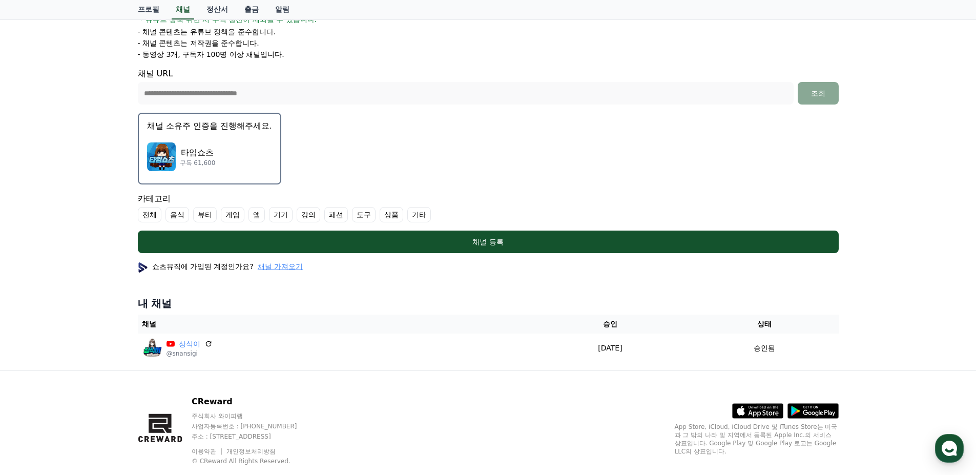
click at [374, 168] on form "**********" at bounding box center [488, 82] width 701 height 342
click at [312, 152] on form "**********" at bounding box center [488, 82] width 701 height 342
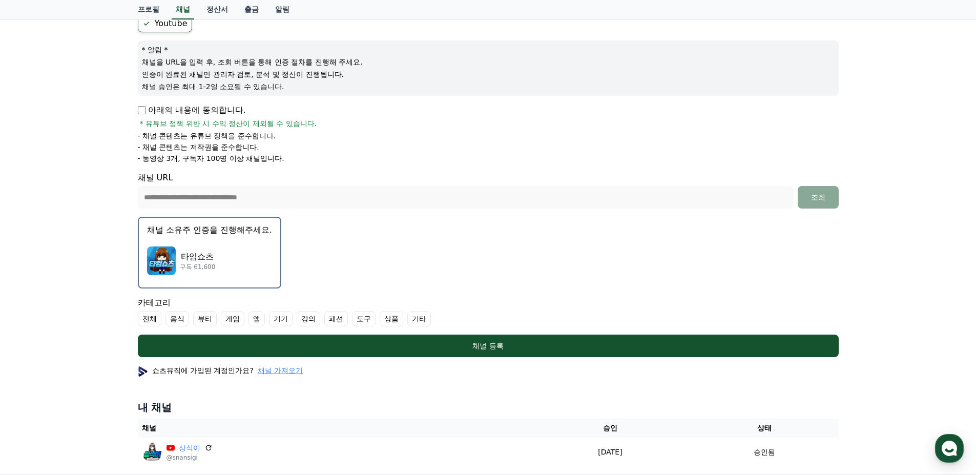
scroll to position [51, 0]
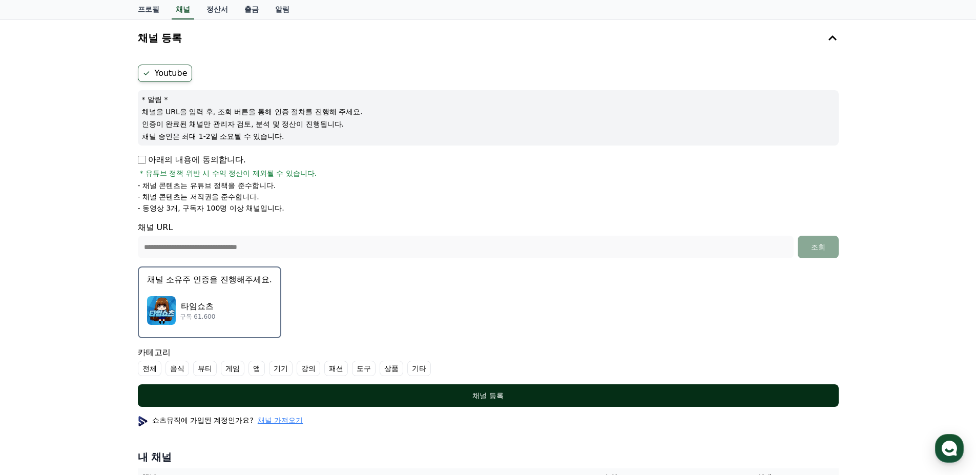
click at [483, 391] on div "채널 등록" at bounding box center [488, 395] width 660 height 10
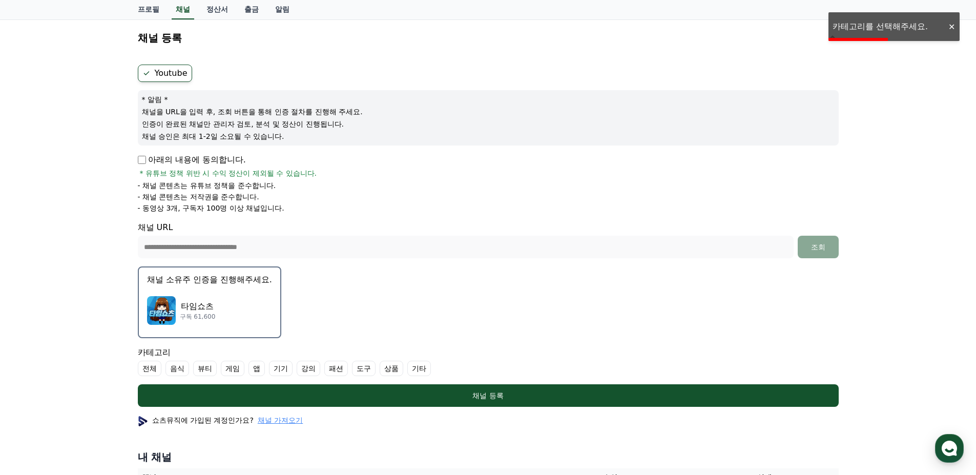
click at [151, 368] on label "전체" at bounding box center [150, 368] width 24 height 15
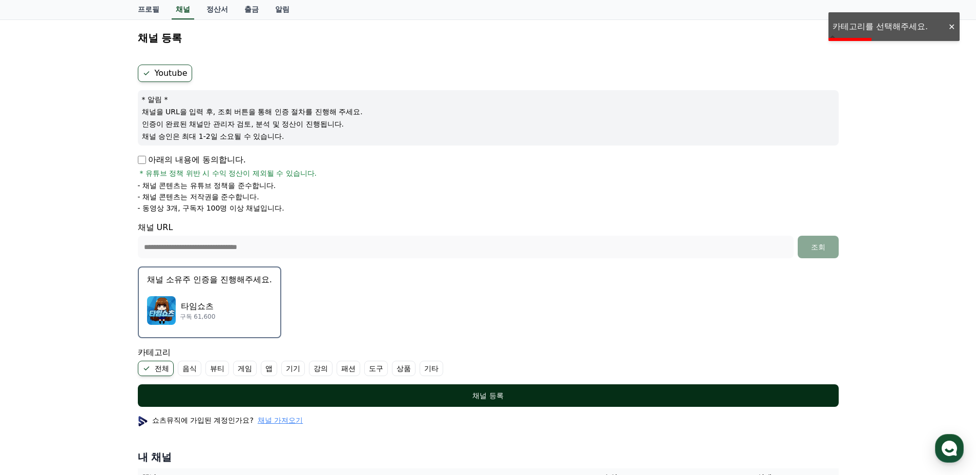
click at [460, 399] on div "채널 등록" at bounding box center [488, 395] width 660 height 10
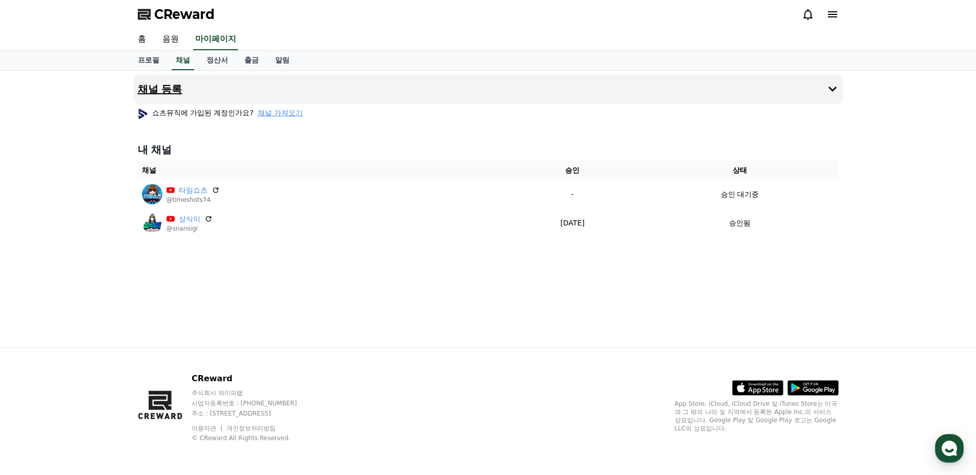
click at [382, 97] on button "채널 등록" at bounding box center [488, 89] width 709 height 29
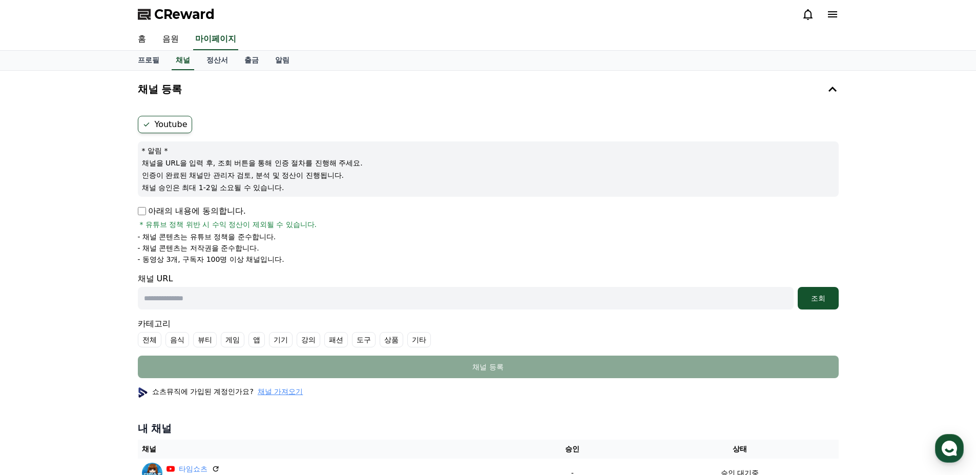
click at [190, 292] on input "text" at bounding box center [466, 298] width 656 height 23
paste input "**********"
type input "**********"
drag, startPoint x: 219, startPoint y: 298, endPoint x: 91, endPoint y: 286, distance: 128.6
click at [91, 286] on div "**********" at bounding box center [488, 297] width 976 height 453
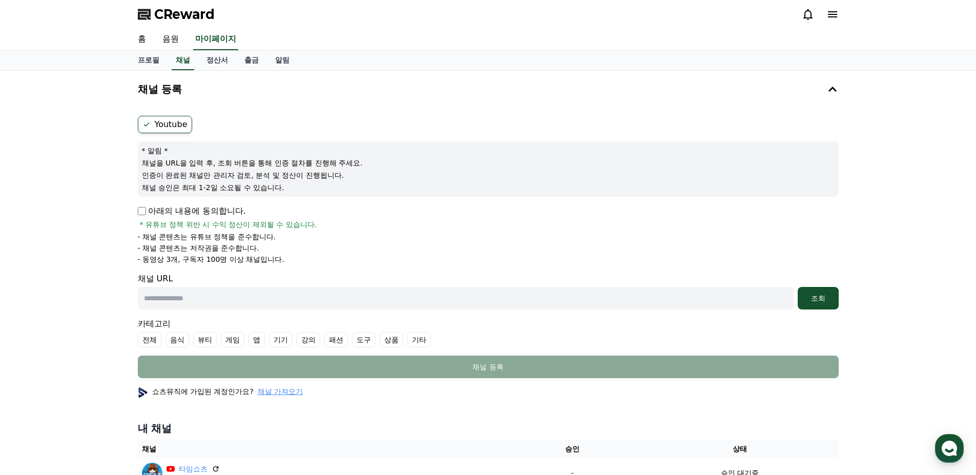
click at [311, 290] on input "text" at bounding box center [466, 298] width 656 height 23
paste input "**********"
type input "**********"
click at [817, 296] on div "조회" at bounding box center [818, 298] width 33 height 10
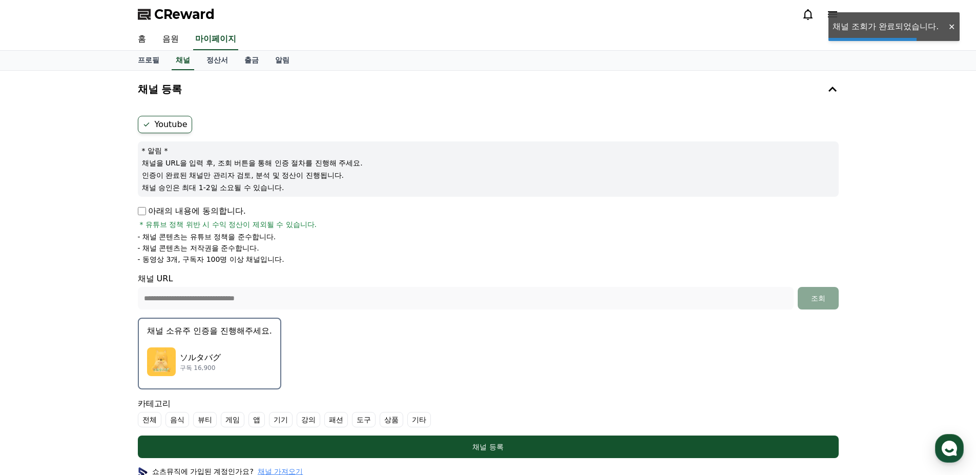
click at [203, 356] on p "ソルタバグ" at bounding box center [200, 358] width 41 height 12
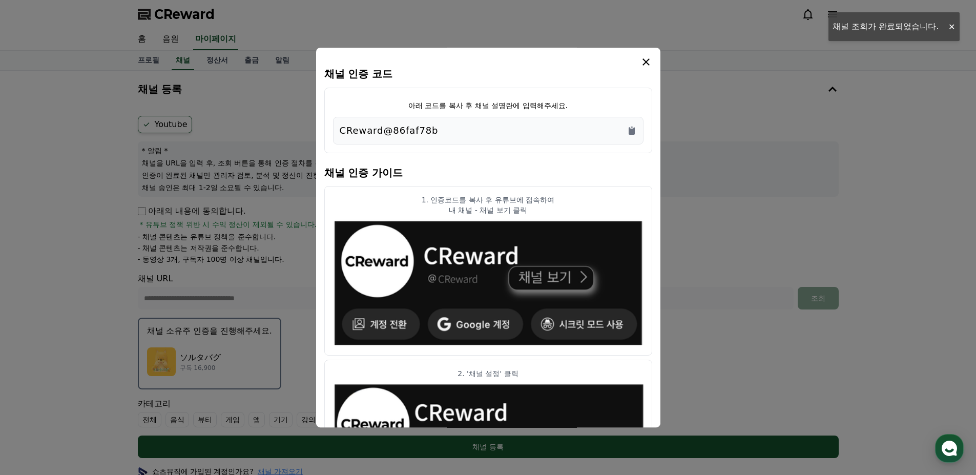
drag, startPoint x: 461, startPoint y: 133, endPoint x: 350, endPoint y: 126, distance: 110.4
click at [347, 127] on div "CReward@86faf78b" at bounding box center [488, 130] width 297 height 14
click at [634, 129] on icon "Copy to clipboard" at bounding box center [632, 131] width 6 height 8
click at [648, 64] on icon "modal" at bounding box center [646, 61] width 7 height 7
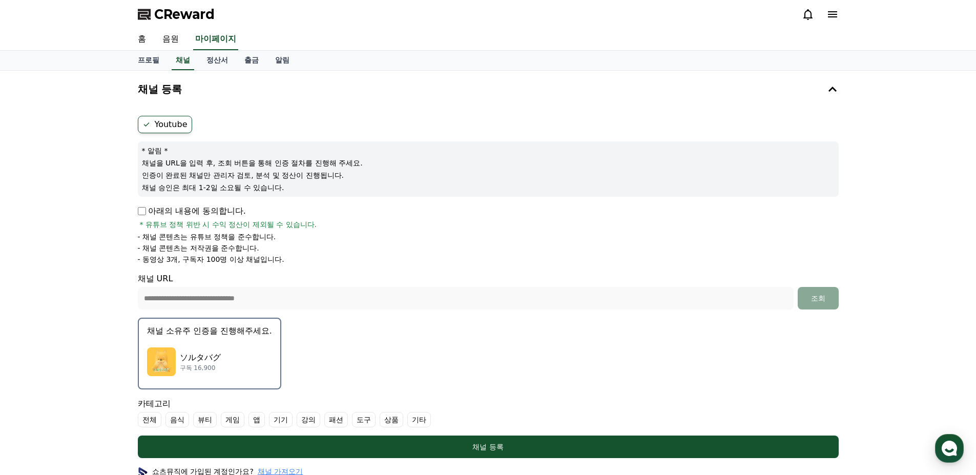
drag, startPoint x: 501, startPoint y: 448, endPoint x: 196, endPoint y: 428, distance: 306.1
click at [197, 429] on form "**********" at bounding box center [488, 287] width 701 height 342
click at [142, 418] on label "전체" at bounding box center [150, 419] width 24 height 15
drag, startPoint x: 464, startPoint y: 441, endPoint x: 414, endPoint y: 432, distance: 51.1
click at [464, 441] on button "채널 등록" at bounding box center [488, 447] width 701 height 23
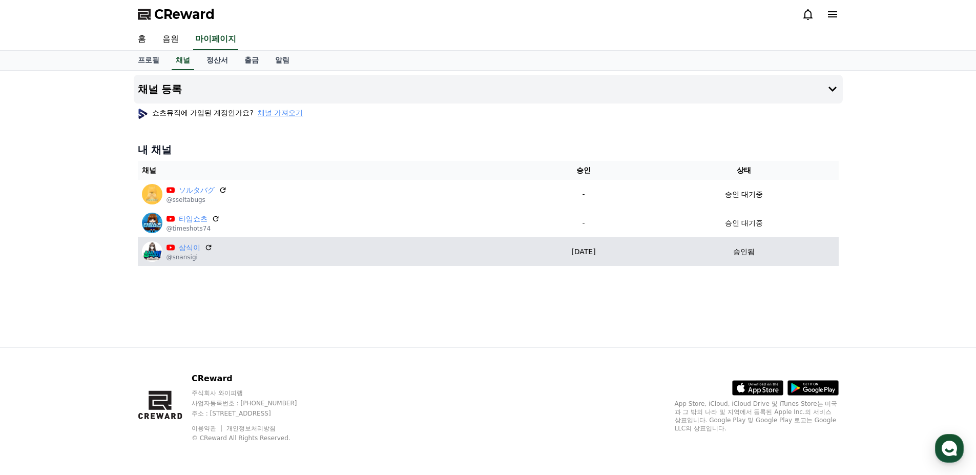
drag, startPoint x: 561, startPoint y: 253, endPoint x: 608, endPoint y: 252, distance: 47.7
click at [608, 252] on p "[DATE]" at bounding box center [584, 251] width 124 height 11
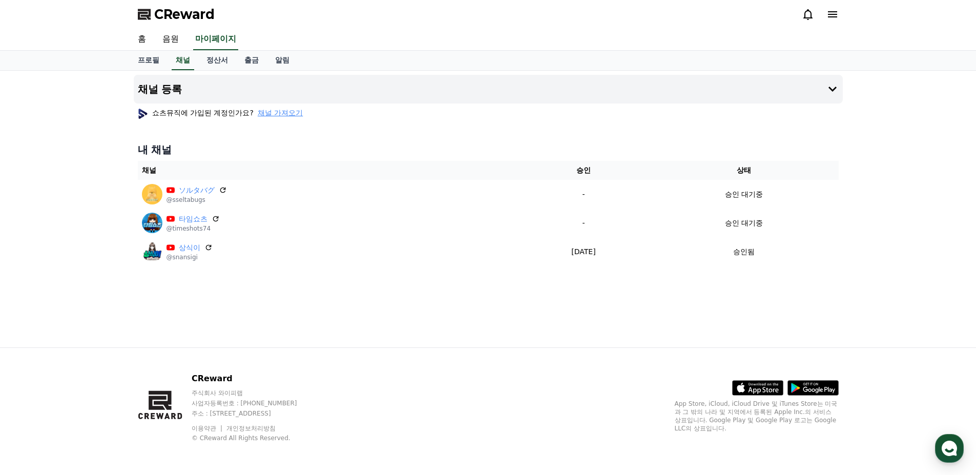
click at [575, 283] on div "채널 등록 쇼츠뮤직에 가입된 계정인가요? 채널 가져오기 내 채널 채널 승인 상태 ソルタバグ @sseltabugs - 승인 대기중 타임쇼츠 @t…" at bounding box center [488, 209] width 717 height 277
